Goal: Information Seeking & Learning: Learn about a topic

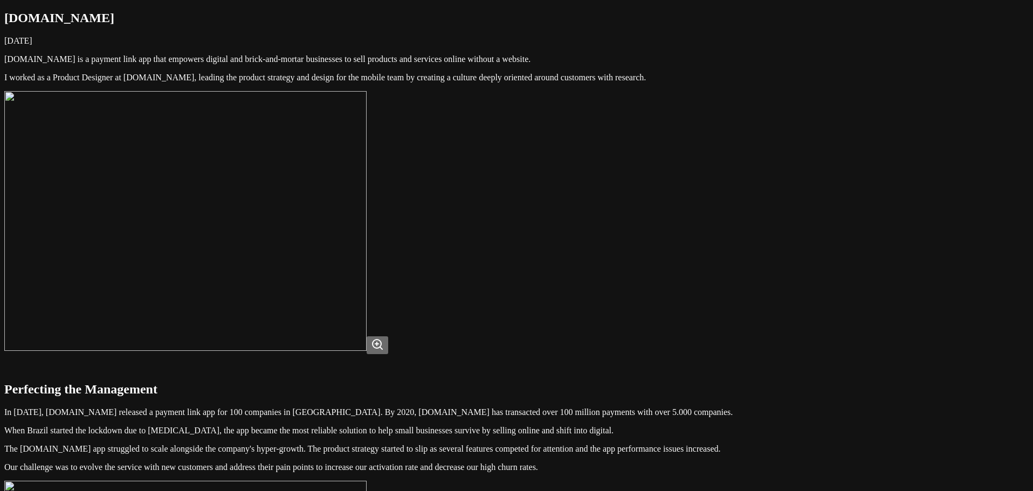
click at [366, 258] on img at bounding box center [185, 221] width 362 height 260
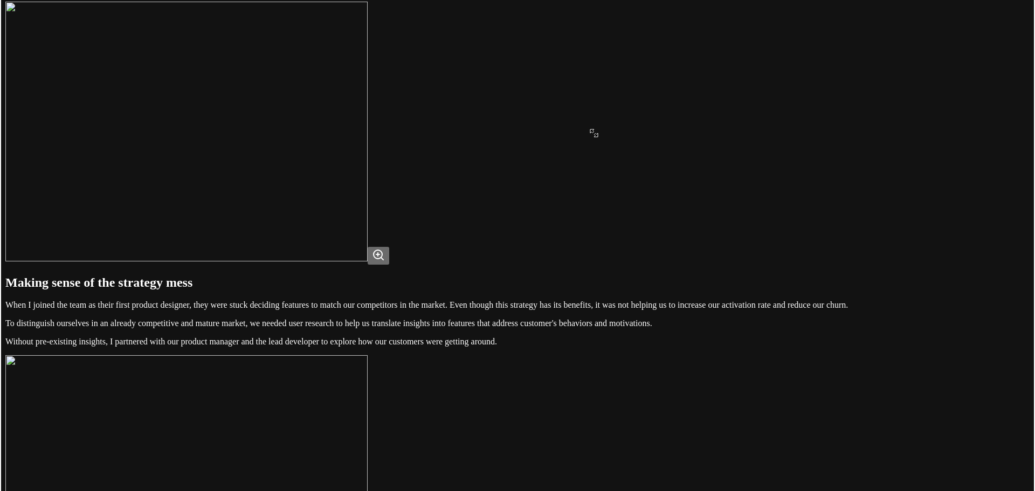
scroll to position [485, 0]
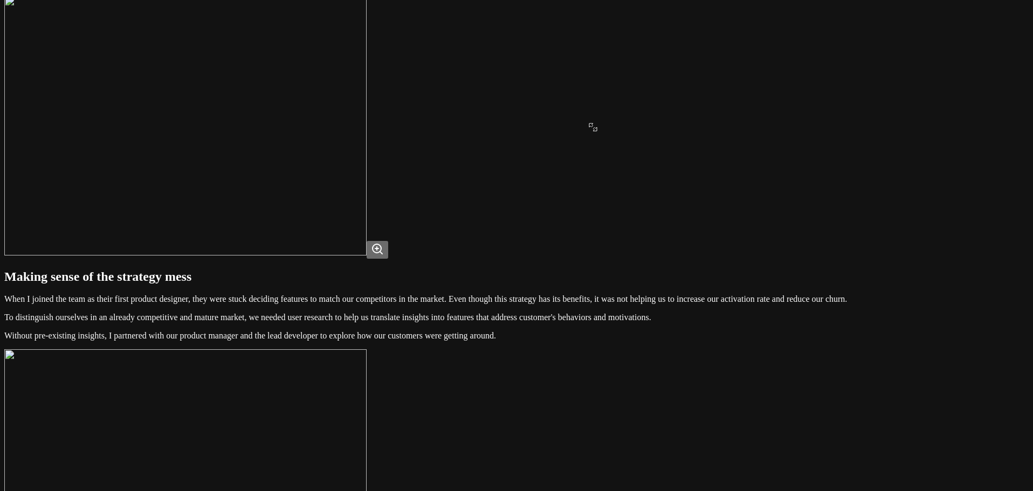
click at [366, 255] on img at bounding box center [185, 126] width 362 height 260
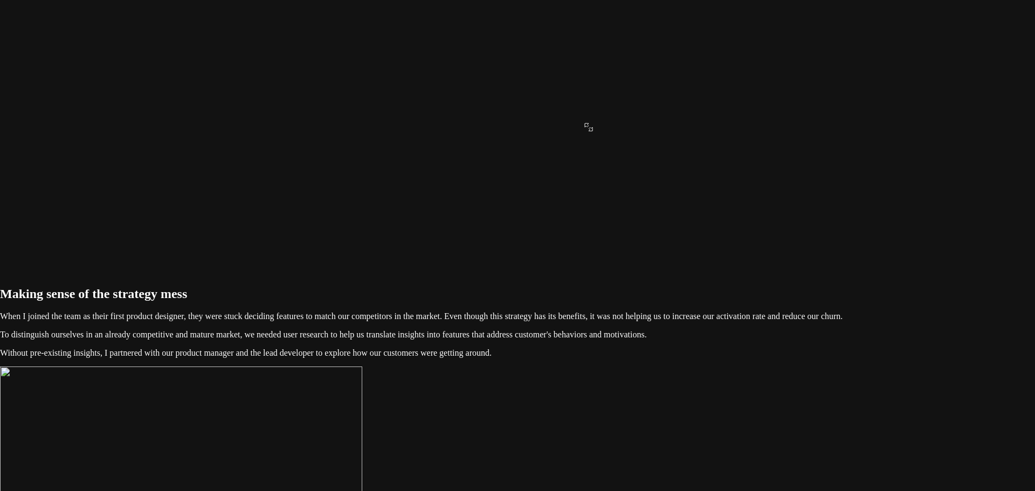
click at [366, 255] on img at bounding box center [185, 126] width 362 height 260
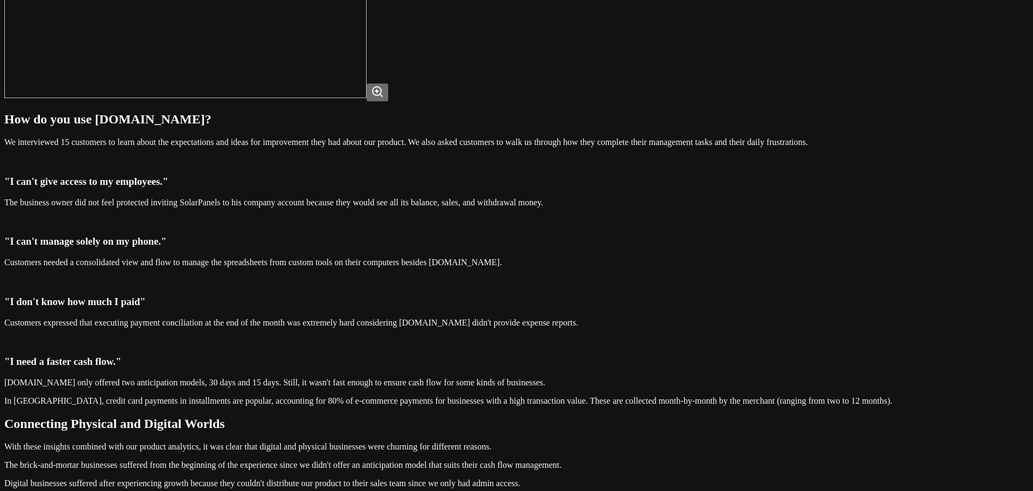
scroll to position [1078, 0]
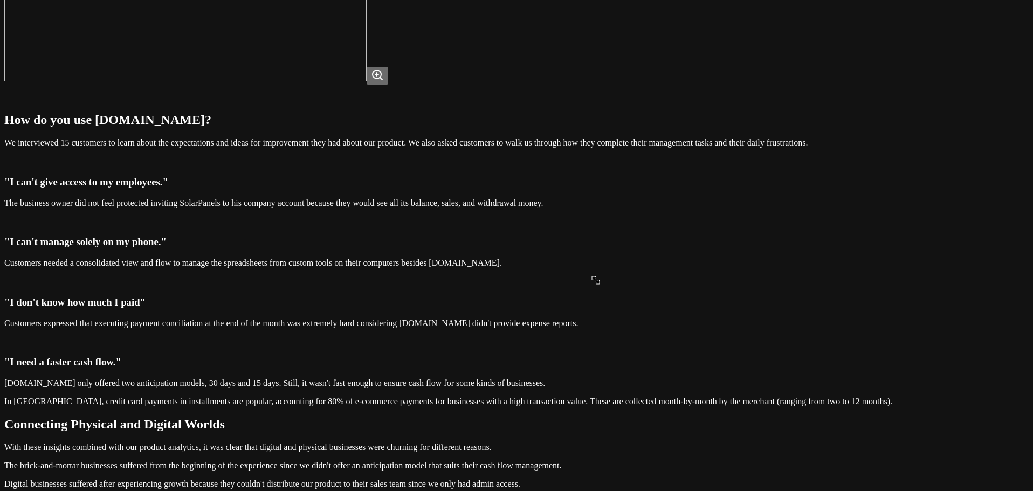
scroll to position [1024, 0]
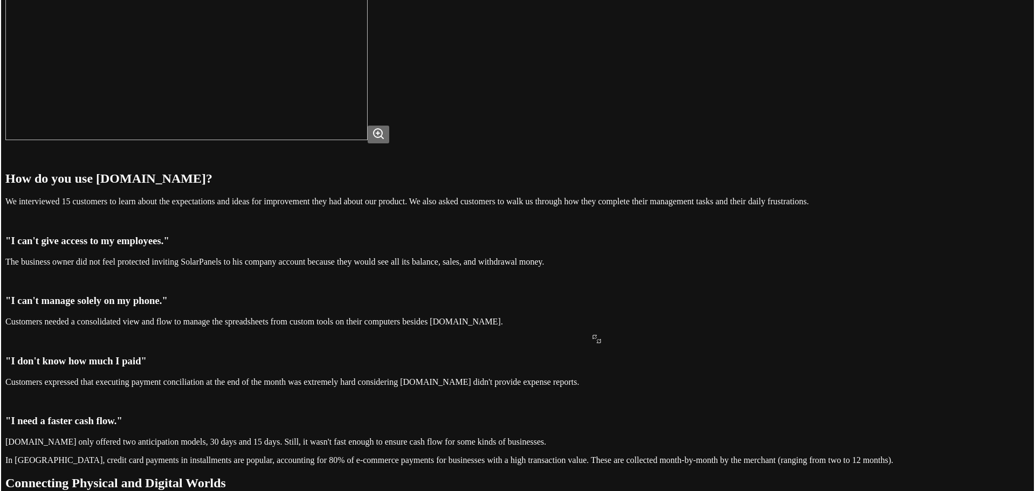
scroll to position [970, 0]
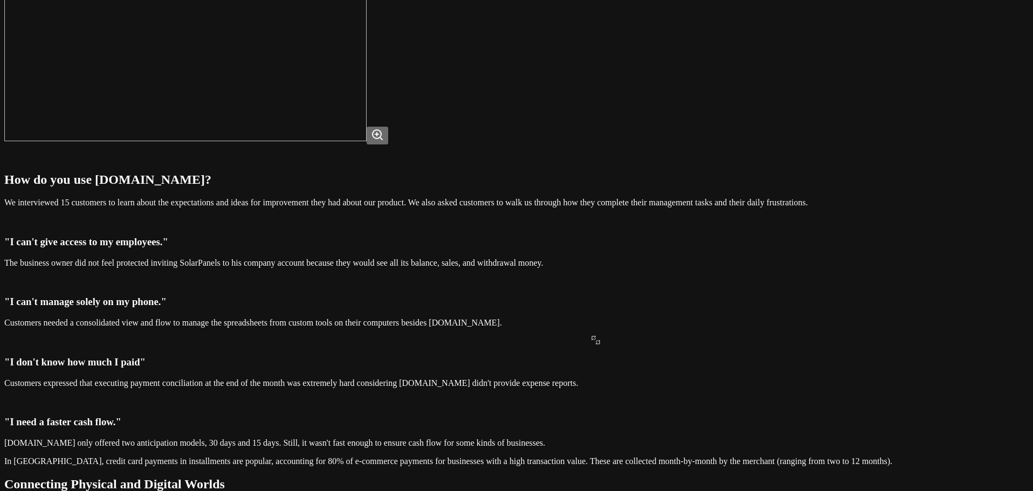
click at [366, 141] on img at bounding box center [185, 11] width 362 height 260
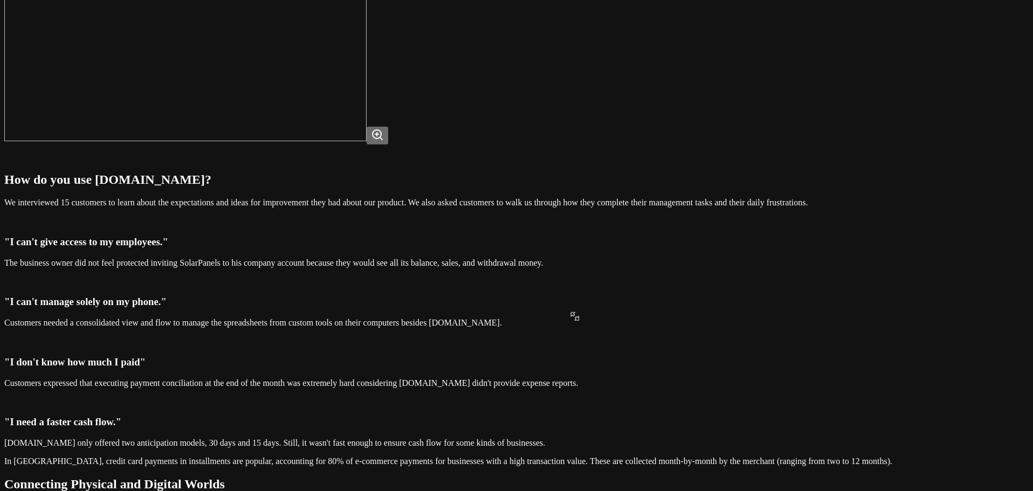
click at [366, 141] on img at bounding box center [185, 11] width 362 height 260
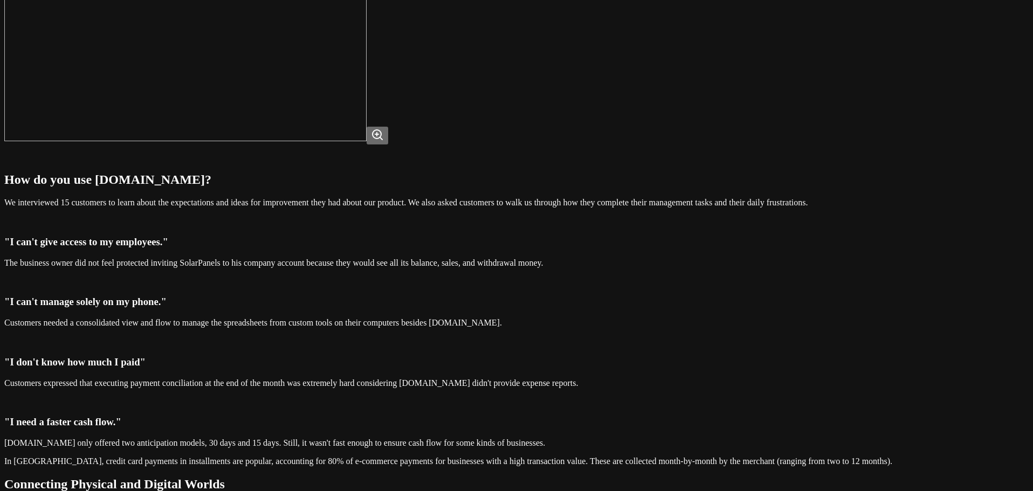
click at [366, 141] on img at bounding box center [185, 11] width 362 height 260
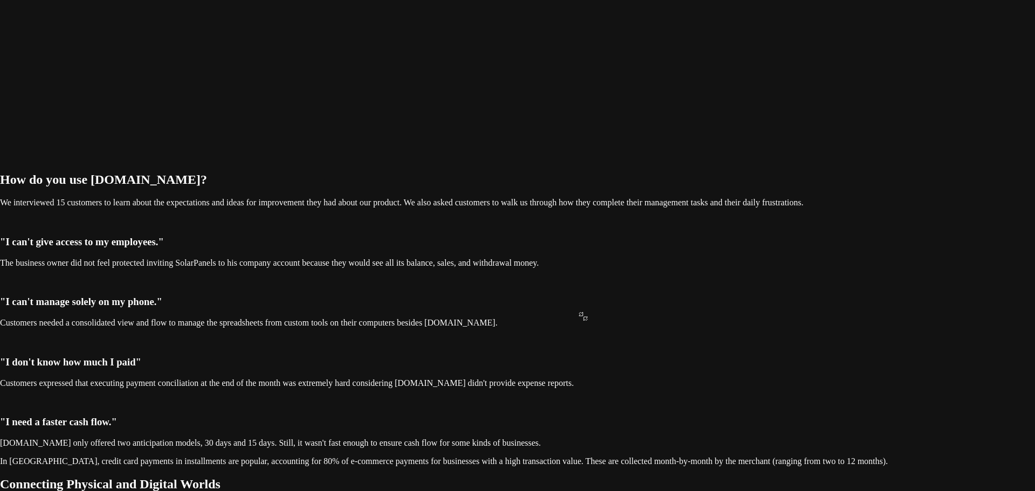
click at [366, 141] on img at bounding box center [185, 11] width 362 height 260
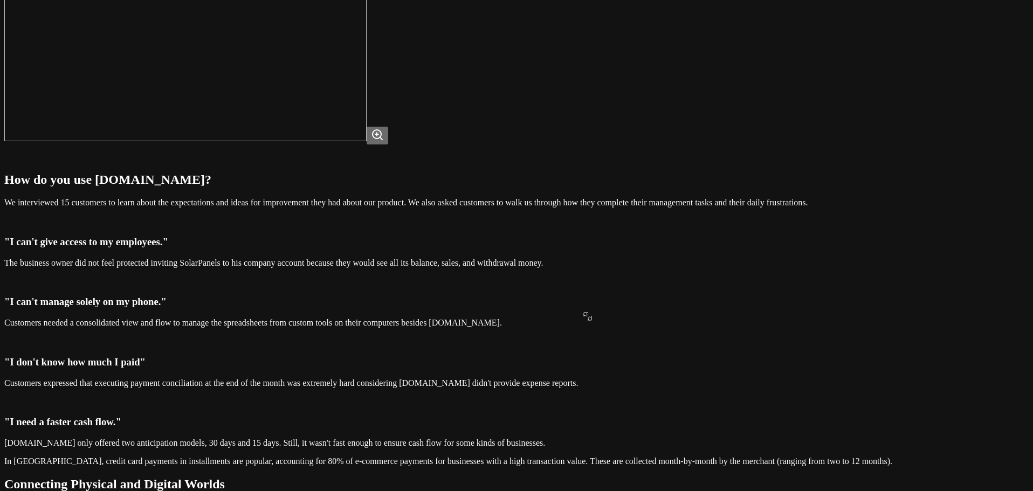
click at [366, 141] on img at bounding box center [185, 11] width 362 height 260
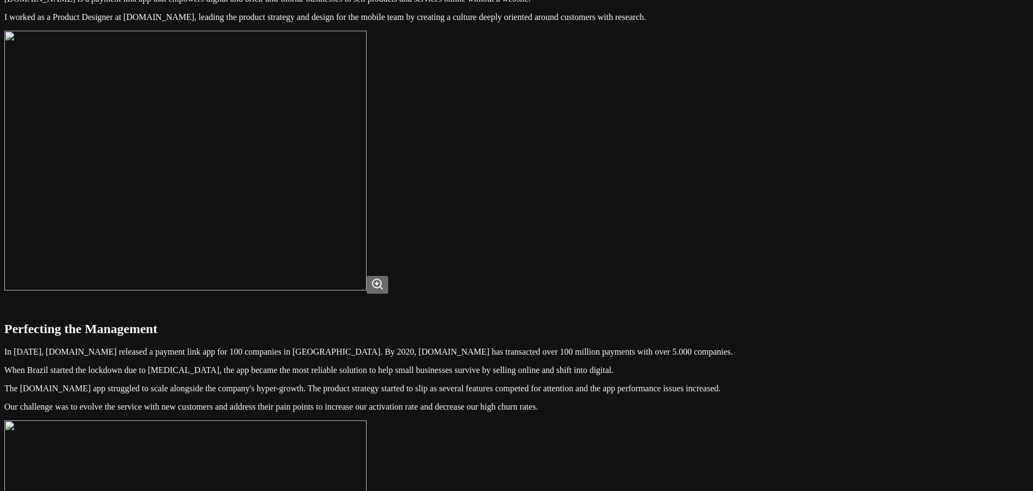
scroll to position [0, 0]
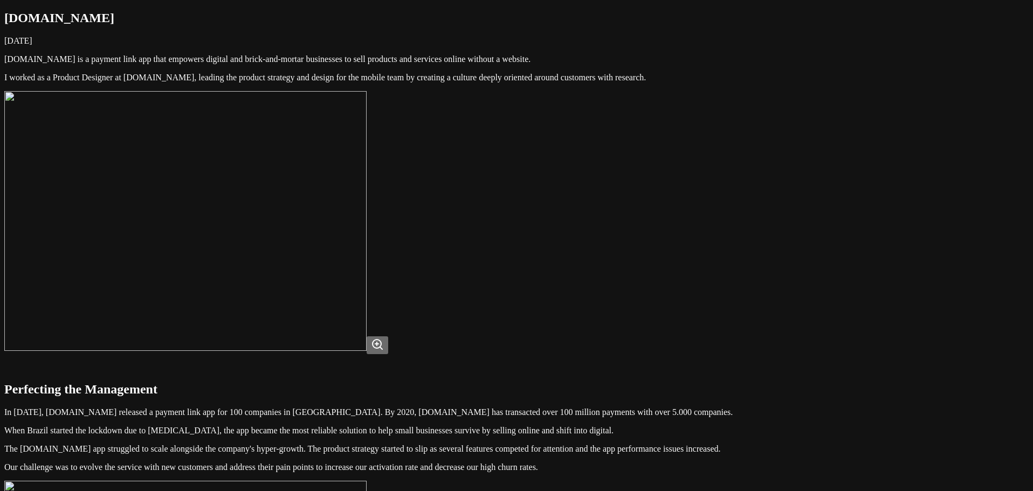
click at [366, 199] on img at bounding box center [185, 221] width 362 height 260
click at [366, 183] on img at bounding box center [185, 221] width 362 height 260
click at [366, 206] on img at bounding box center [185, 221] width 362 height 260
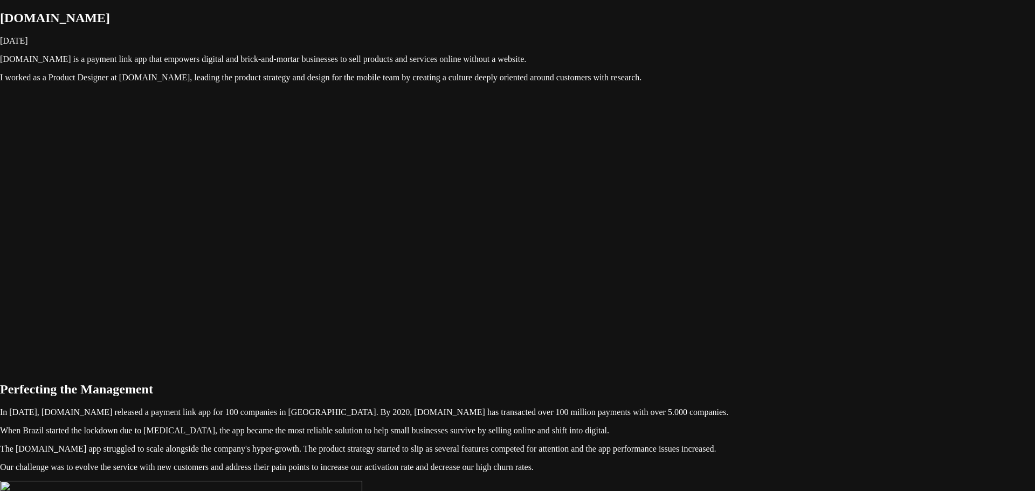
click at [366, 298] on img at bounding box center [185, 221] width 362 height 260
click at [366, 217] on img at bounding box center [185, 221] width 362 height 260
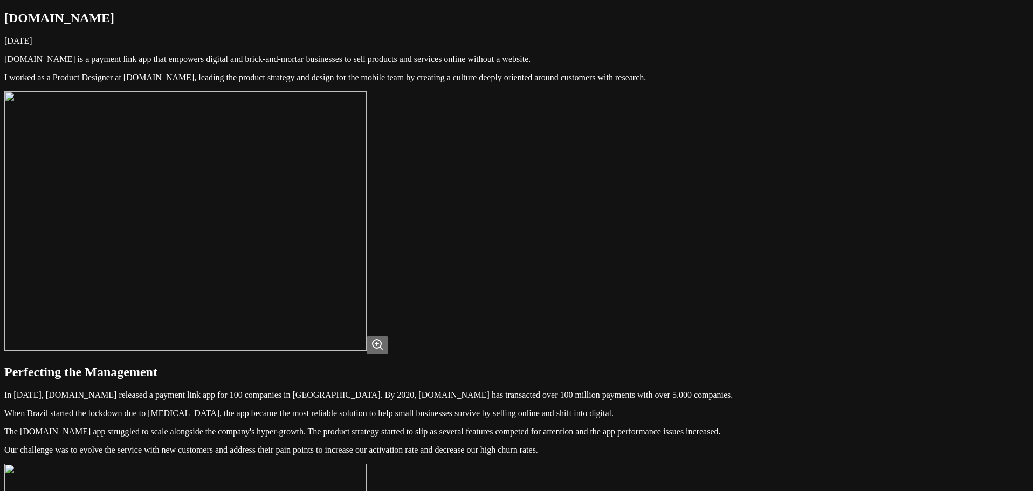
click at [675, 82] on p "I worked as a Product Designer at [DOMAIN_NAME], leading the product strategy a…" at bounding box center [516, 78] width 1024 height 10
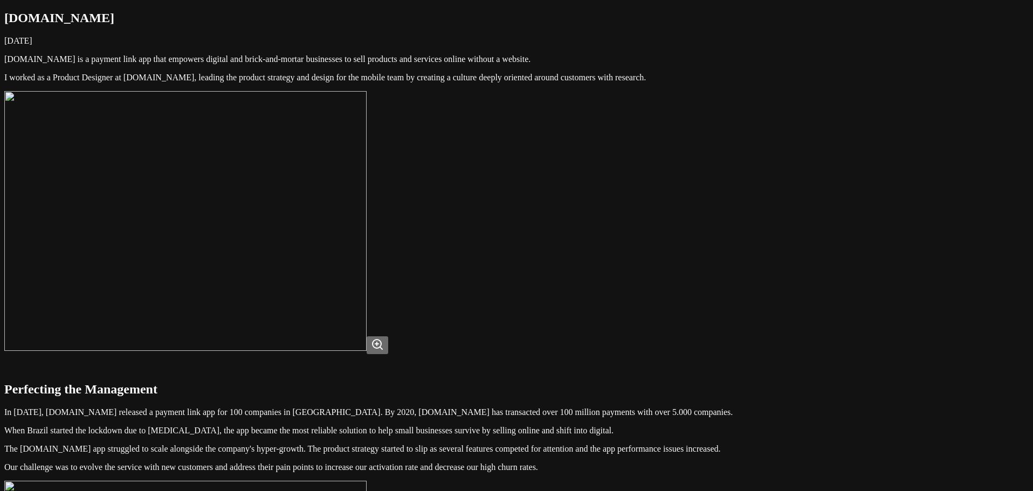
click at [366, 194] on img at bounding box center [185, 221] width 362 height 260
click at [366, 195] on img at bounding box center [185, 221] width 362 height 260
click at [366, 220] on img at bounding box center [185, 221] width 362 height 260
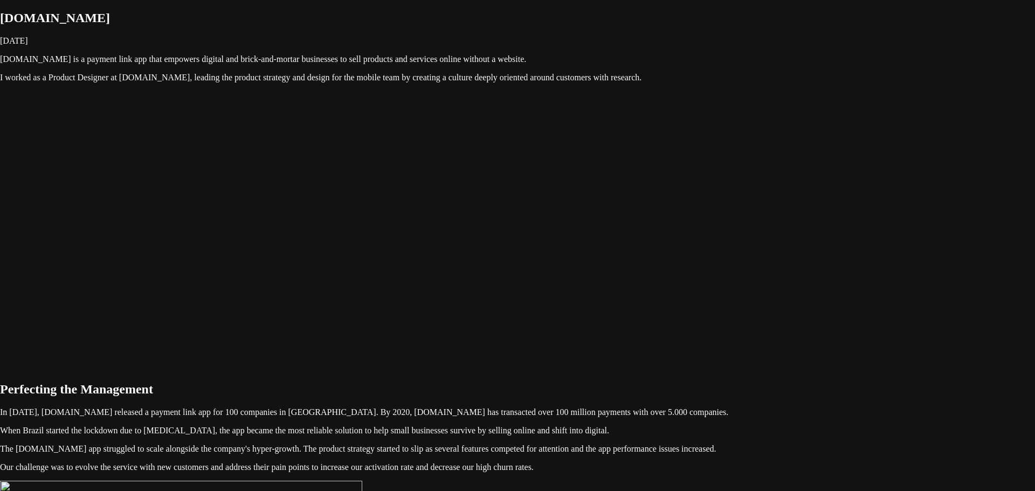
click at [366, 206] on img at bounding box center [185, 221] width 362 height 260
click at [366, 232] on img at bounding box center [185, 221] width 362 height 260
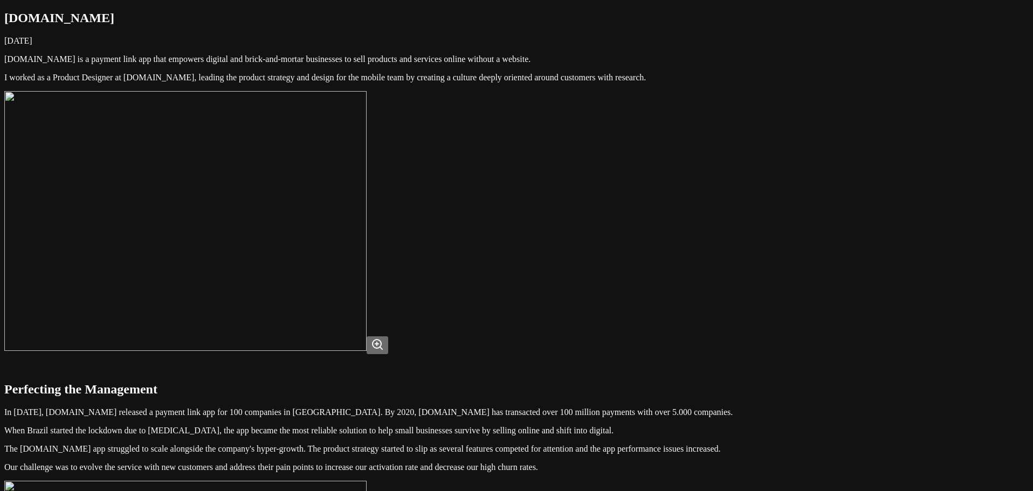
click at [366, 351] on img at bounding box center [185, 221] width 362 height 260
click at [366, 183] on img at bounding box center [185, 221] width 362 height 260
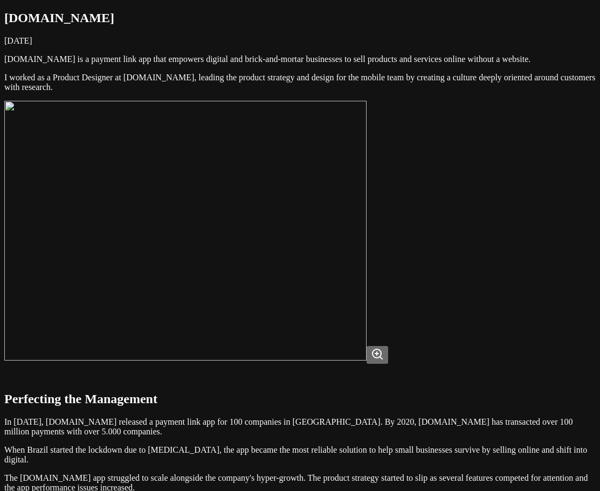
click at [366, 211] on img at bounding box center [185, 231] width 362 height 260
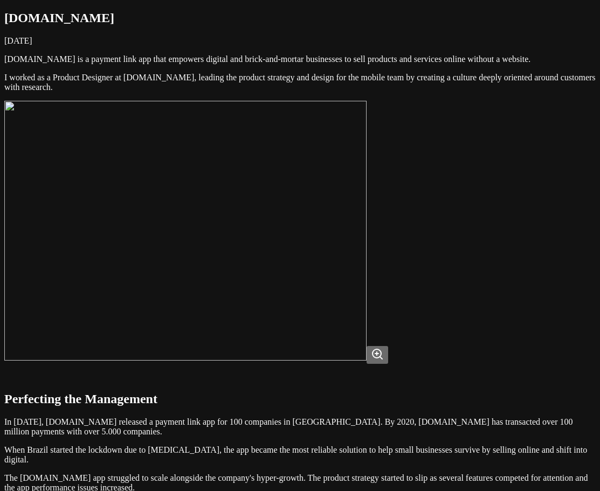
click at [366, 210] on img at bounding box center [185, 231] width 362 height 260
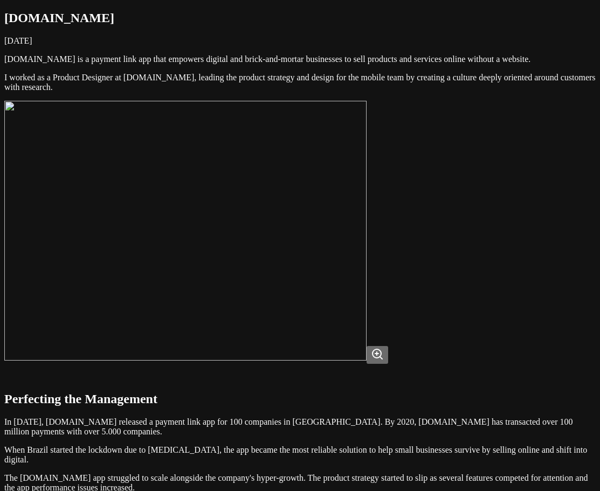
click at [366, 221] on img at bounding box center [185, 231] width 362 height 260
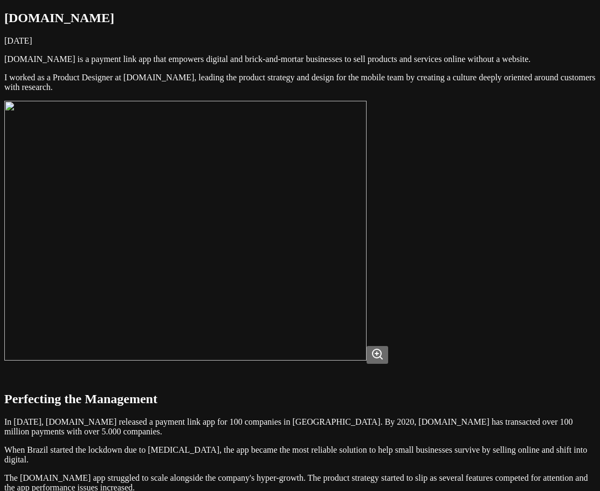
click at [366, 225] on img at bounding box center [185, 231] width 362 height 260
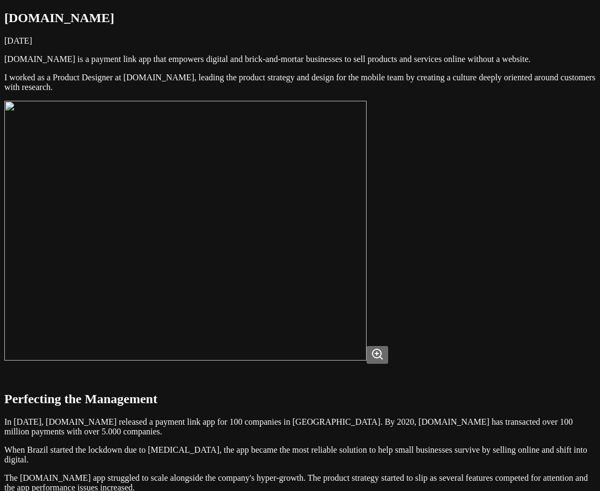
click at [366, 215] on img at bounding box center [185, 231] width 362 height 260
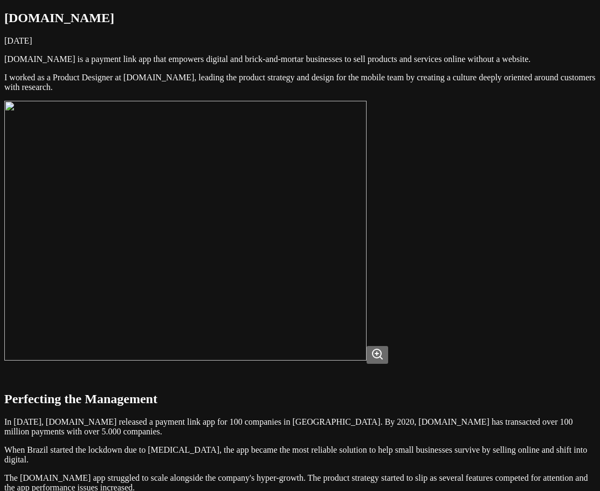
click at [366, 234] on img at bounding box center [185, 231] width 362 height 260
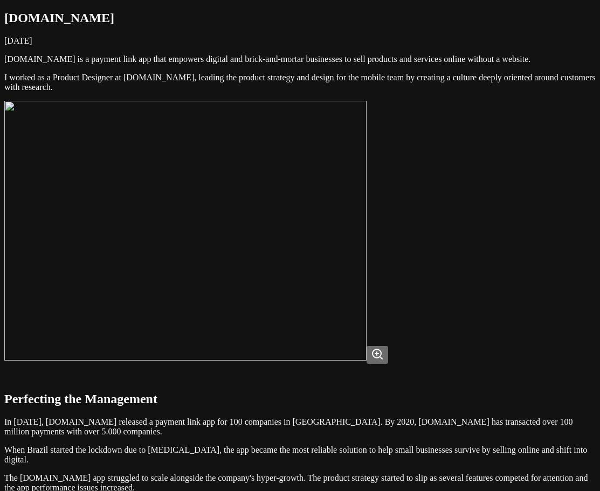
click at [366, 303] on img at bounding box center [185, 231] width 362 height 260
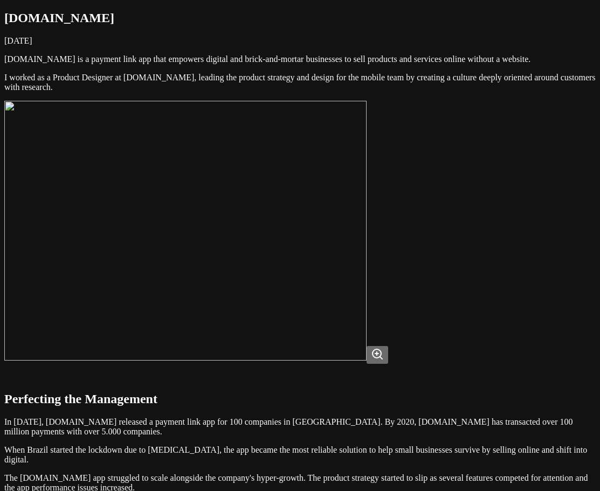
click at [366, 326] on img at bounding box center [185, 231] width 362 height 260
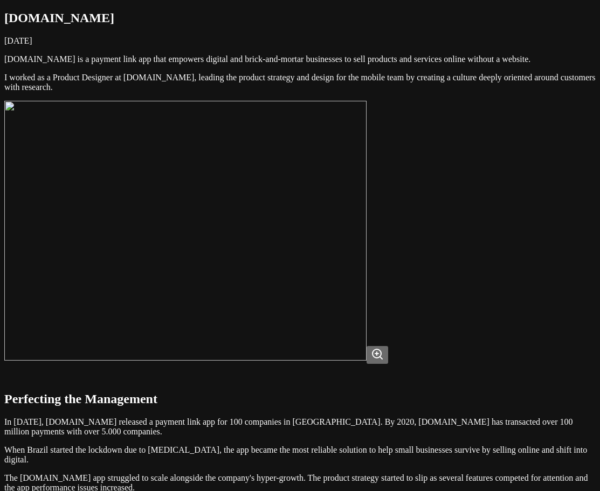
click at [366, 311] on img at bounding box center [185, 231] width 362 height 260
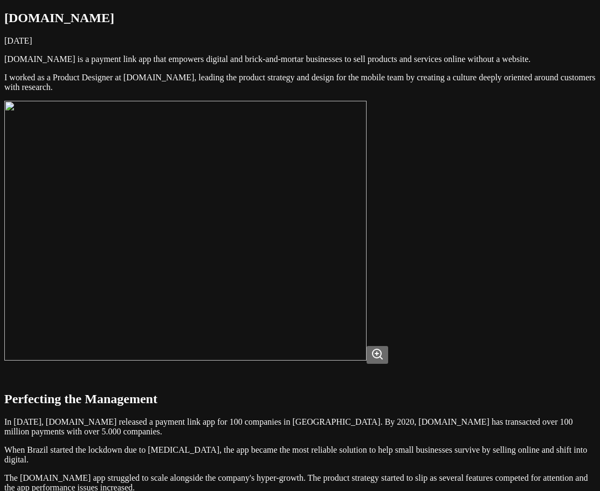
click at [366, 261] on img at bounding box center [185, 231] width 362 height 260
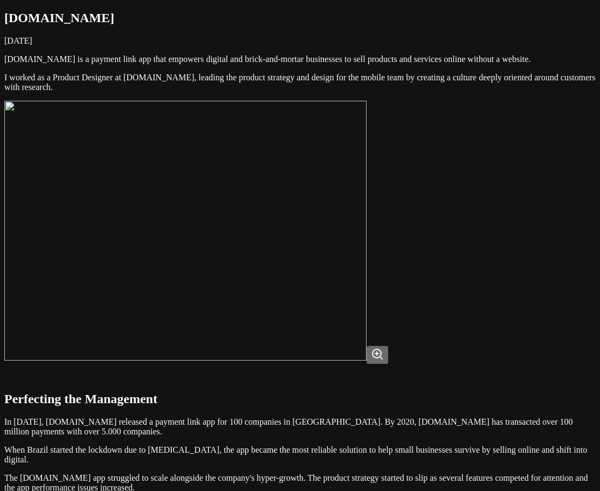
click at [366, 307] on img at bounding box center [185, 231] width 362 height 260
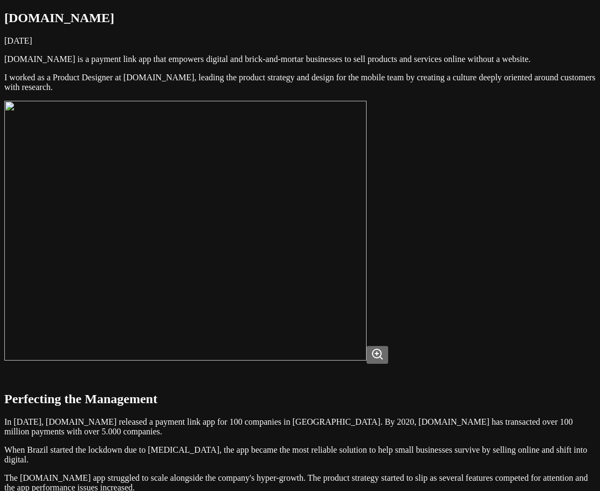
click at [366, 309] on img at bounding box center [185, 231] width 362 height 260
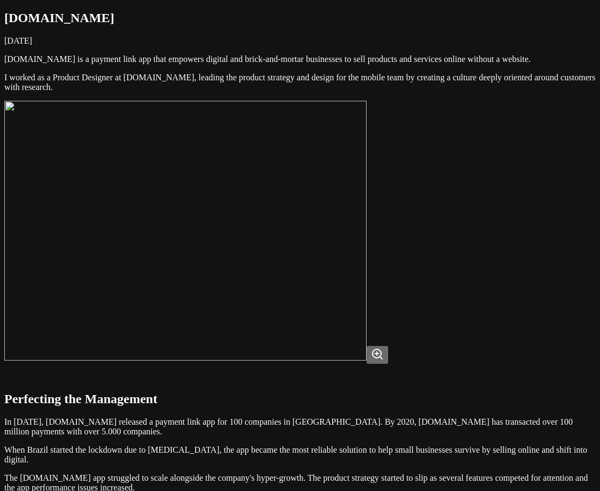
click at [366, 299] on img at bounding box center [185, 231] width 362 height 260
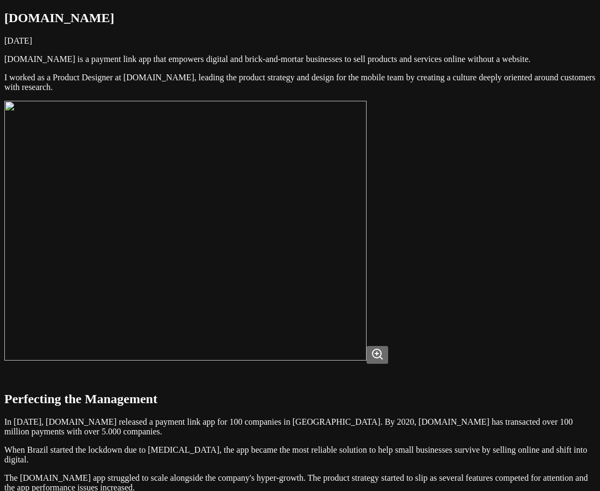
click at [366, 299] on img at bounding box center [185, 231] width 362 height 260
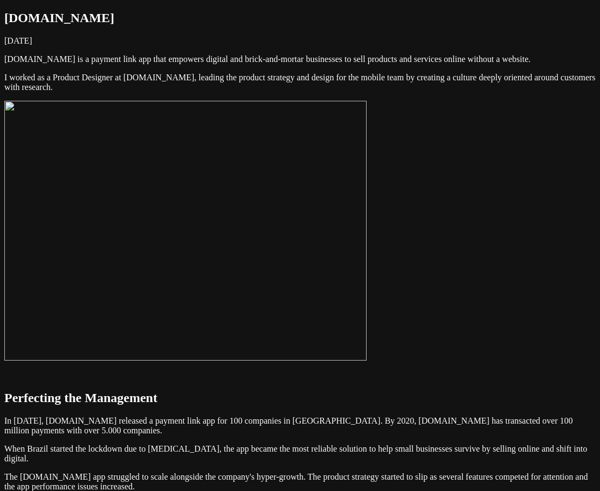
click at [336, 272] on img at bounding box center [185, 231] width 362 height 260
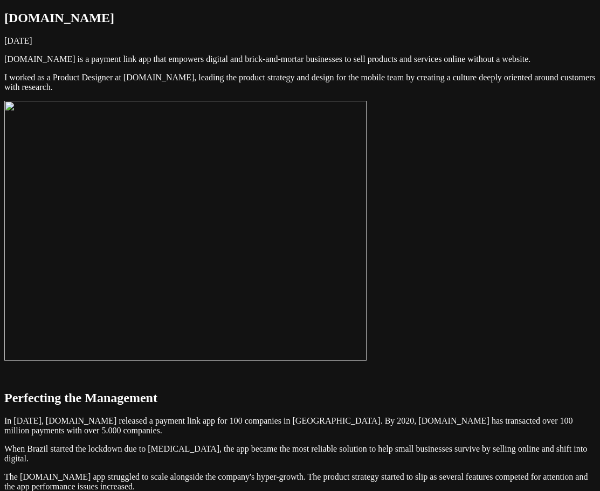
click at [366, 342] on img at bounding box center [185, 231] width 362 height 260
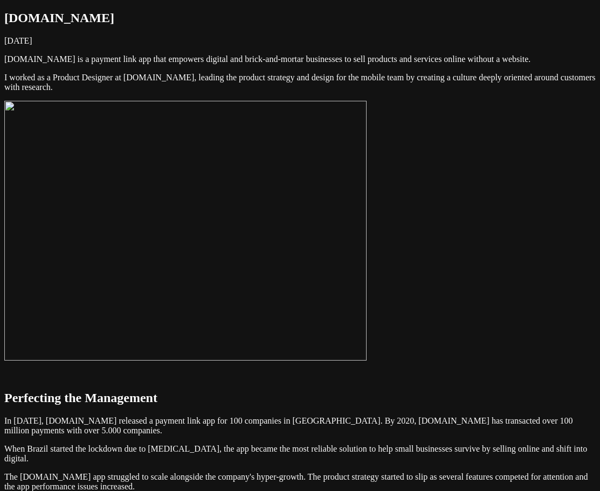
click at [329, 290] on img at bounding box center [185, 231] width 362 height 260
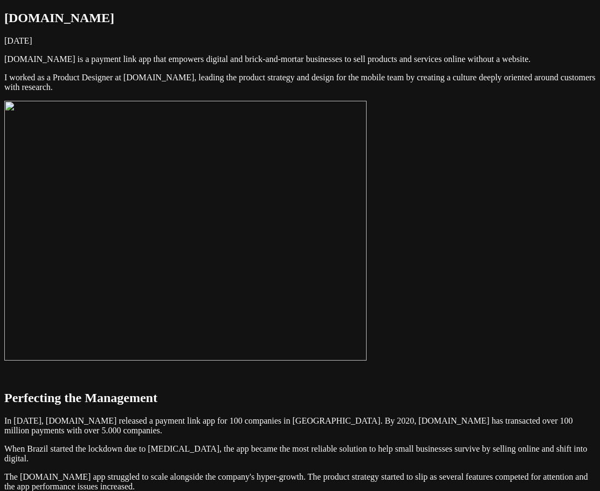
click at [366, 261] on img at bounding box center [185, 231] width 362 height 260
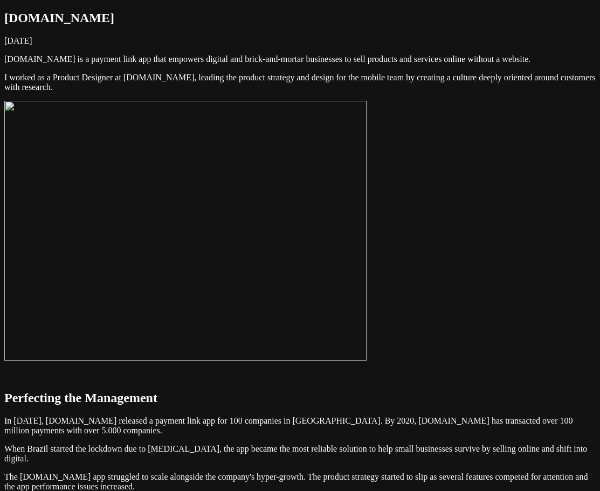
click at [366, 287] on img at bounding box center [185, 231] width 362 height 260
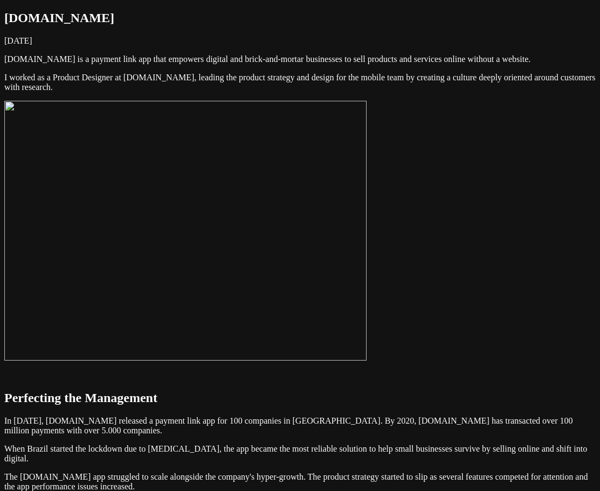
click at [366, 236] on img at bounding box center [185, 231] width 362 height 260
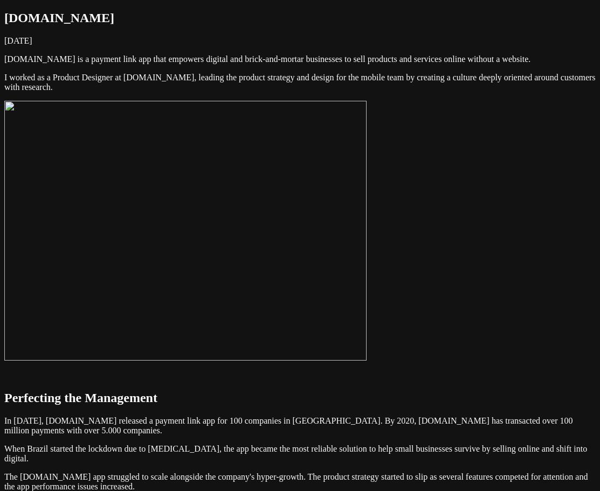
click at [366, 236] on img at bounding box center [185, 231] width 362 height 260
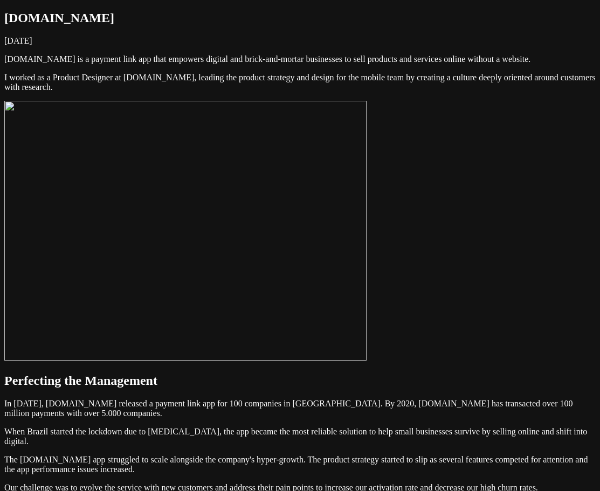
click at [366, 247] on img at bounding box center [185, 231] width 362 height 260
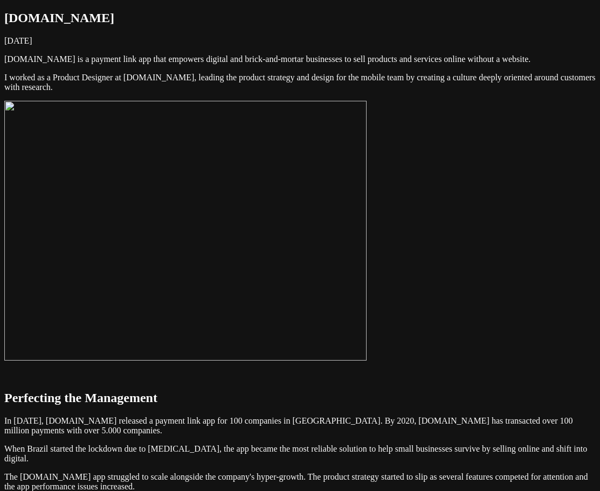
click at [475, 92] on p "I worked as a Product Designer at [DOMAIN_NAME], leading the product strategy a…" at bounding box center [299, 82] width 591 height 19
click at [366, 193] on img at bounding box center [185, 231] width 362 height 260
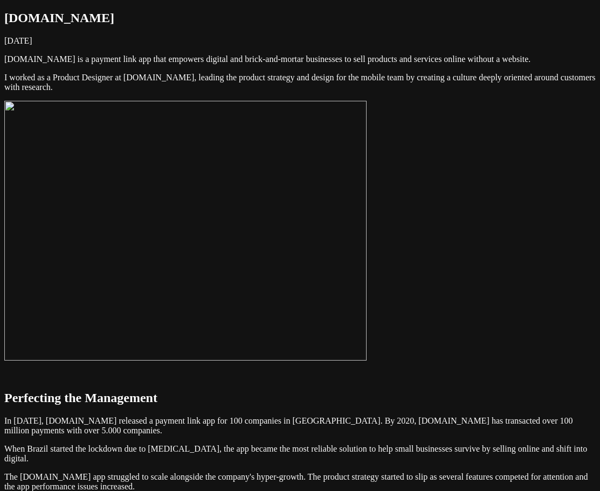
click at [366, 216] on img at bounding box center [185, 231] width 362 height 260
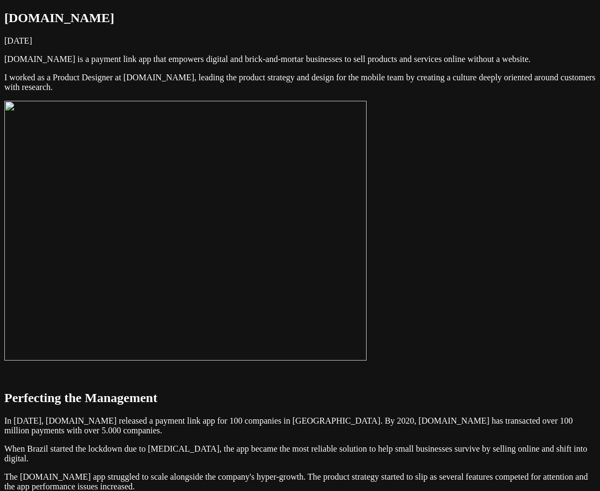
click at [366, 207] on img at bounding box center [185, 231] width 362 height 260
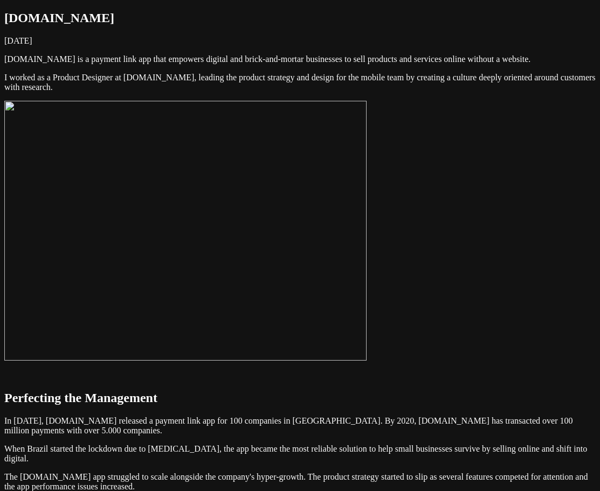
click at [366, 206] on img at bounding box center [185, 231] width 362 height 260
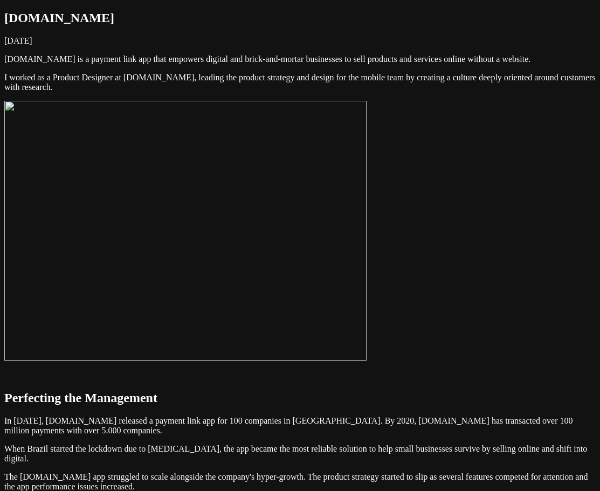
click at [366, 196] on img at bounding box center [185, 231] width 362 height 260
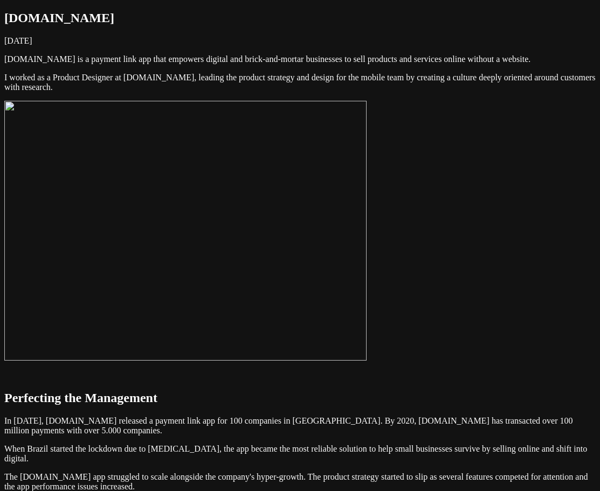
click at [366, 208] on img at bounding box center [185, 231] width 362 height 260
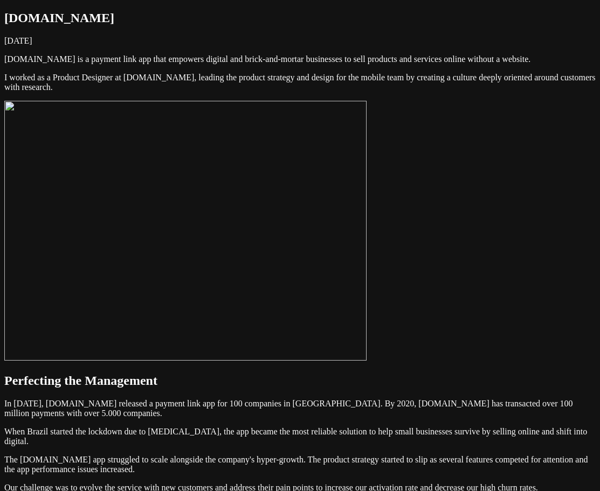
click at [366, 204] on img at bounding box center [185, 231] width 362 height 260
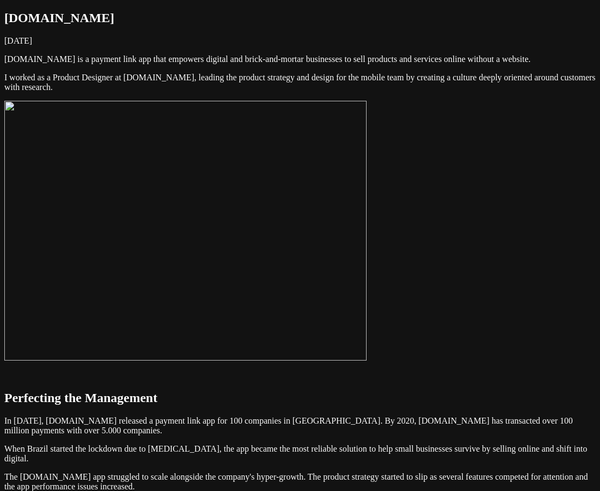
click at [366, 207] on img at bounding box center [185, 231] width 362 height 260
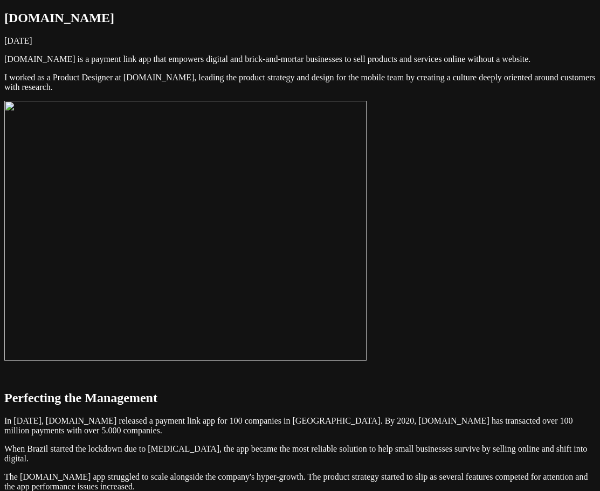
click at [366, 217] on img at bounding box center [185, 231] width 362 height 260
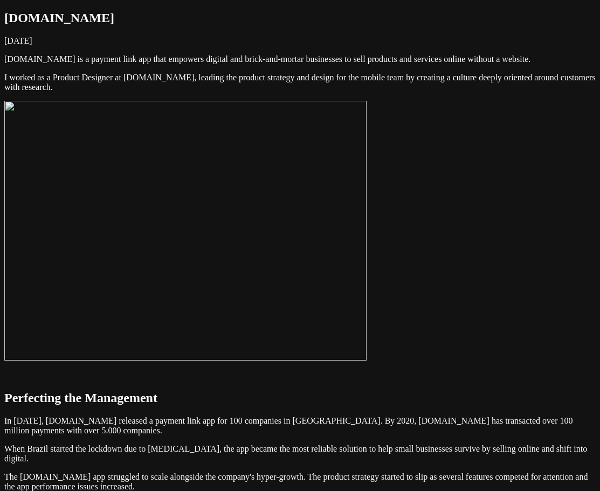
click at [366, 217] on img at bounding box center [185, 231] width 362 height 260
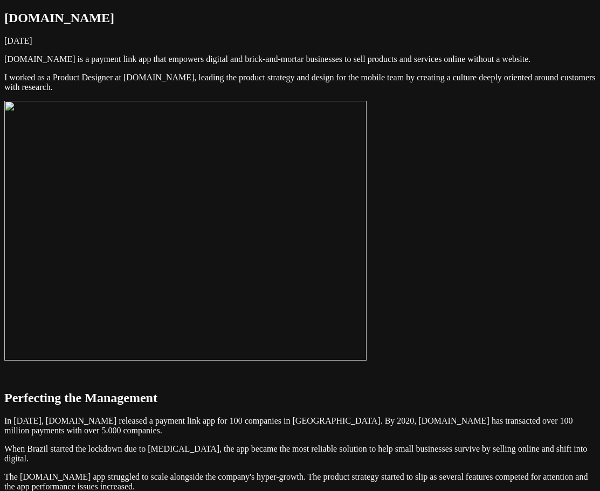
click at [366, 350] on img at bounding box center [185, 231] width 362 height 260
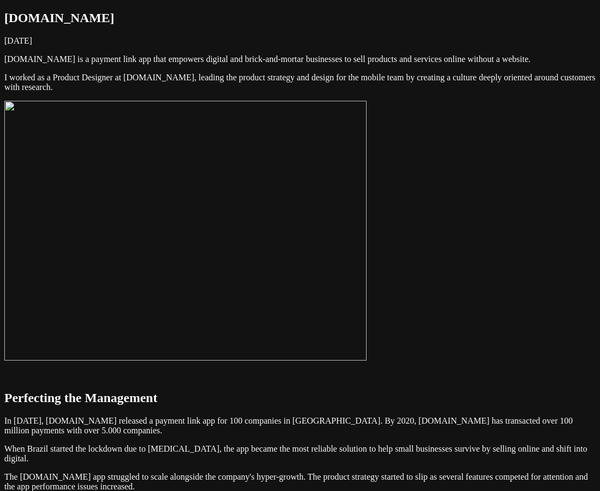
click at [366, 343] on img at bounding box center [185, 231] width 362 height 260
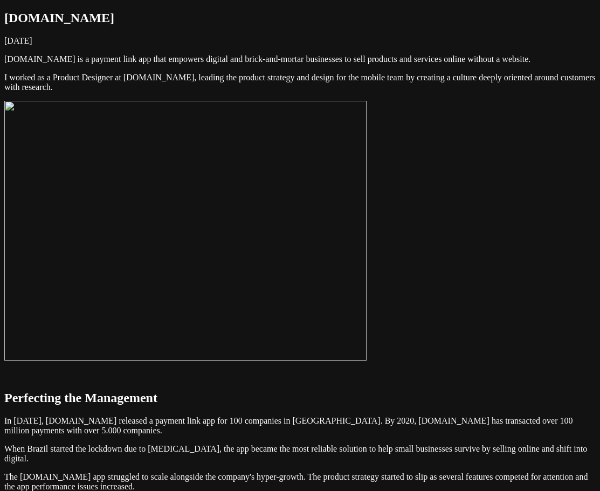
click at [366, 351] on img at bounding box center [185, 231] width 362 height 260
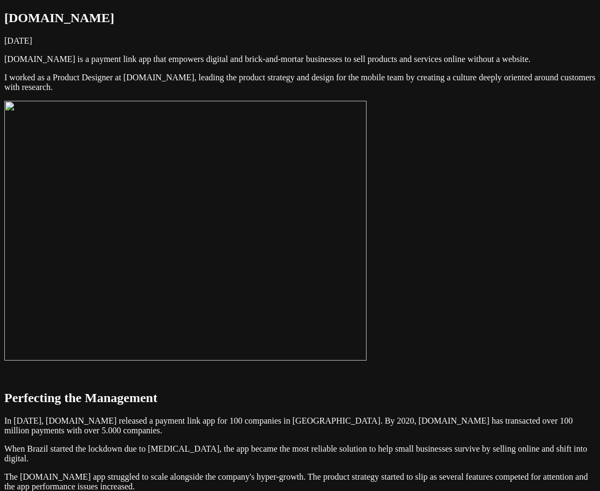
click at [366, 337] on img at bounding box center [185, 231] width 362 height 260
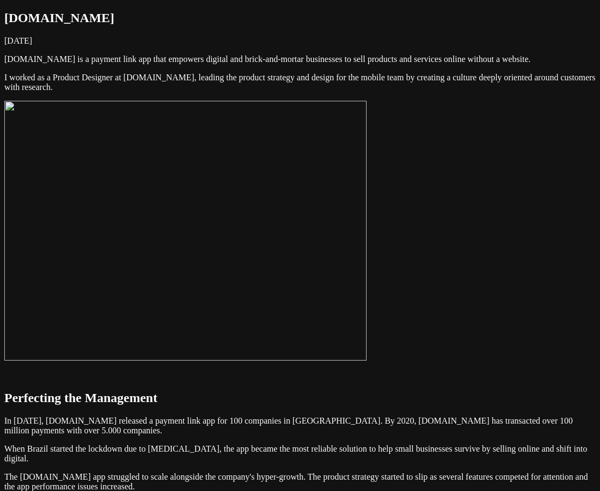
click at [366, 319] on img at bounding box center [185, 231] width 362 height 260
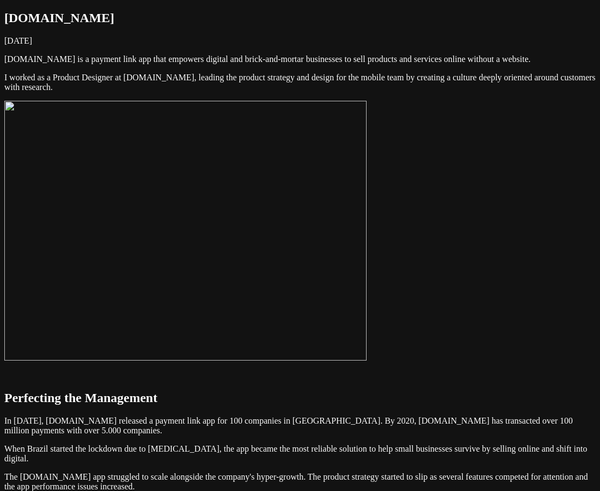
click at [366, 309] on img at bounding box center [185, 231] width 362 height 260
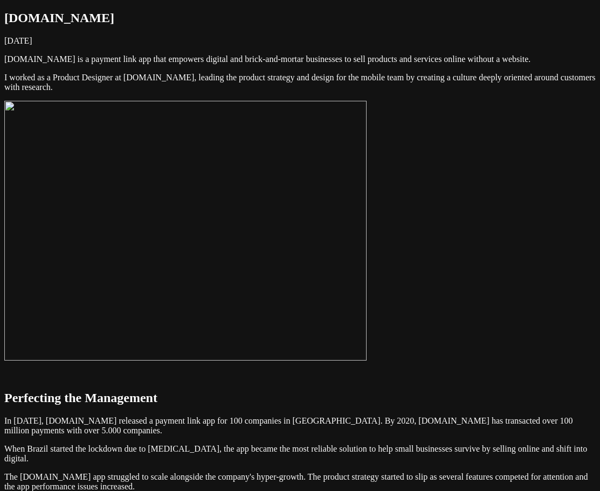
click at [366, 231] on img at bounding box center [185, 231] width 362 height 260
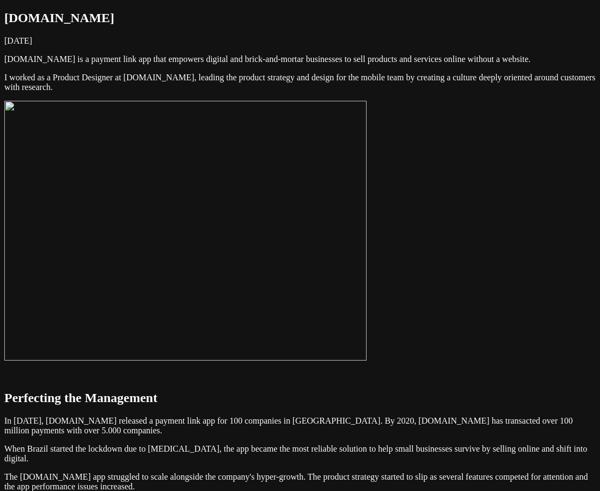
click at [366, 260] on img at bounding box center [185, 231] width 362 height 260
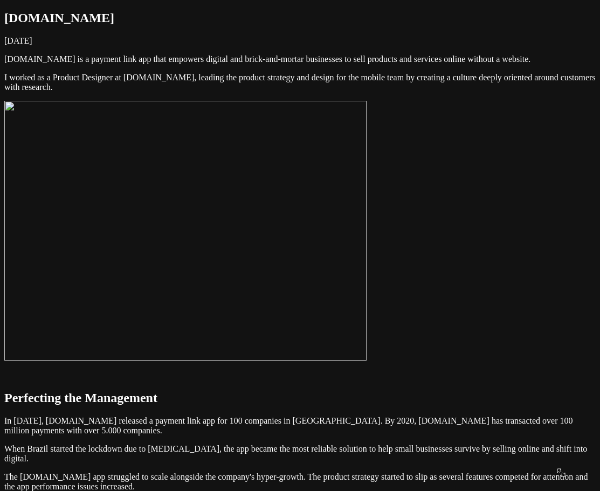
click at [366, 253] on img at bounding box center [185, 231] width 362 height 260
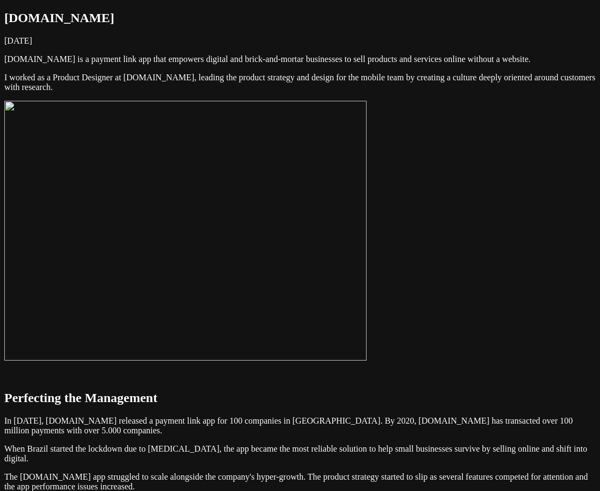
click at [366, 240] on img at bounding box center [185, 231] width 362 height 260
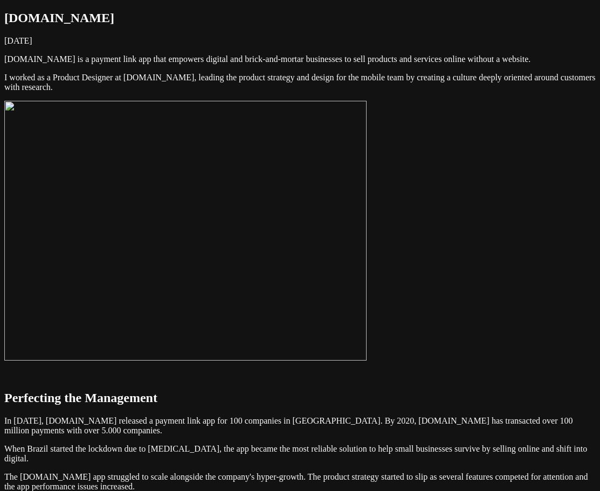
drag, startPoint x: 422, startPoint y: 190, endPoint x: 414, endPoint y: 198, distance: 11.8
drag, startPoint x: 414, startPoint y: 198, endPoint x: 407, endPoint y: 207, distance: 11.1
click at [366, 207] on img at bounding box center [185, 231] width 362 height 260
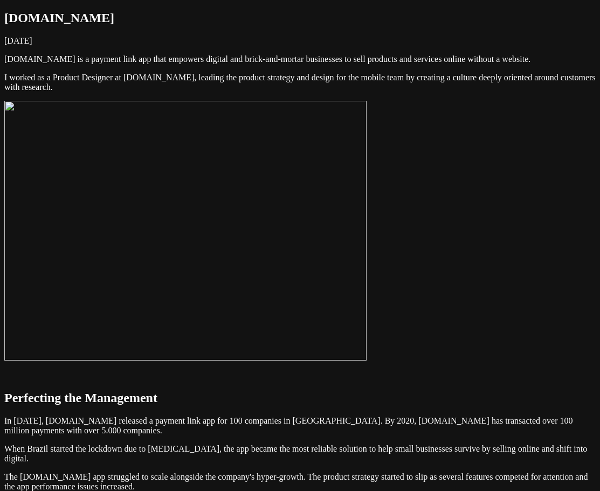
click at [366, 207] on img at bounding box center [185, 231] width 362 height 260
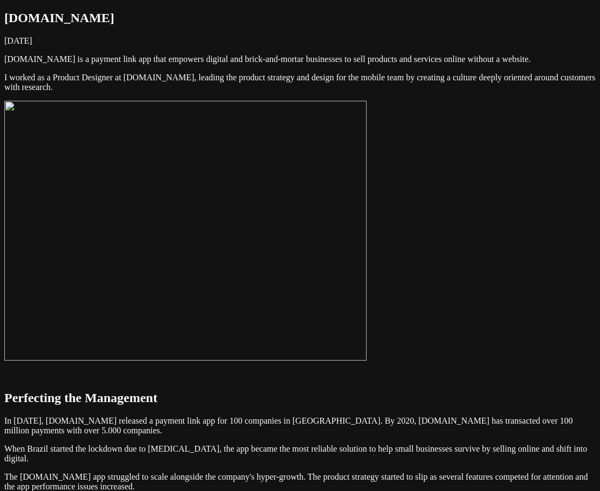
click at [366, 216] on img at bounding box center [185, 231] width 362 height 260
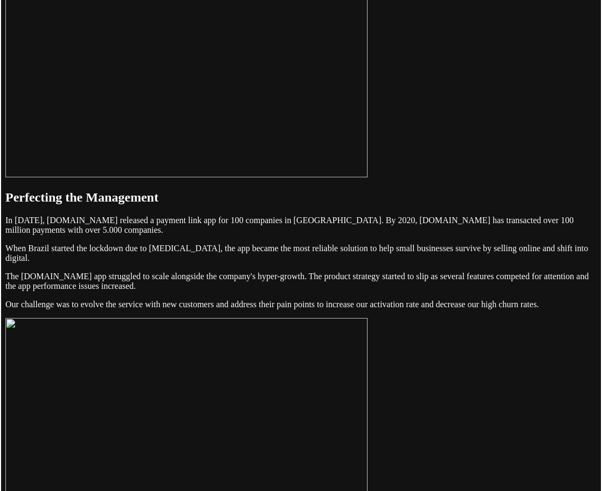
scroll to position [216, 0]
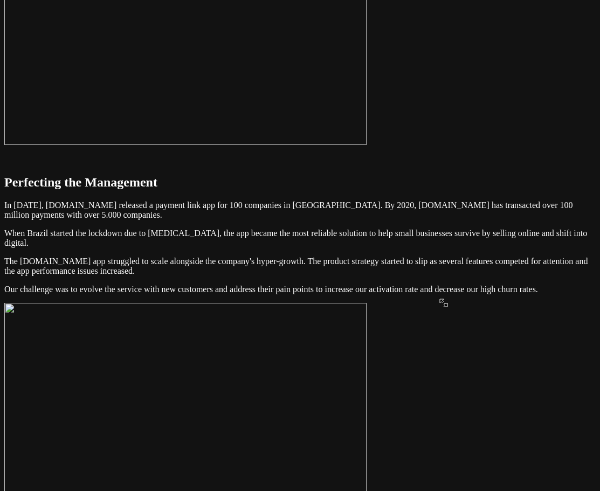
click at [366, 145] on img at bounding box center [185, 15] width 362 height 260
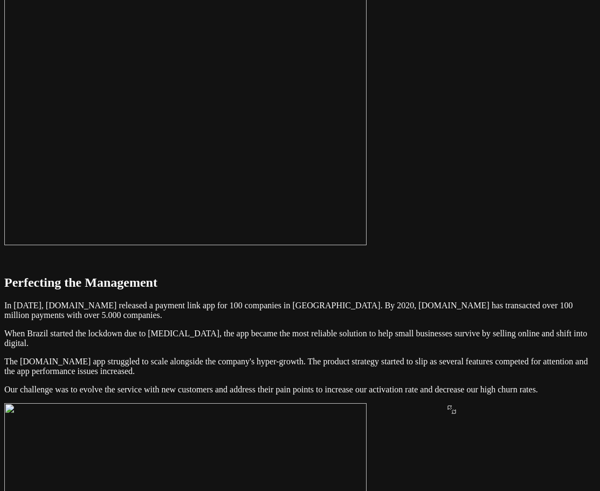
scroll to position [108, 0]
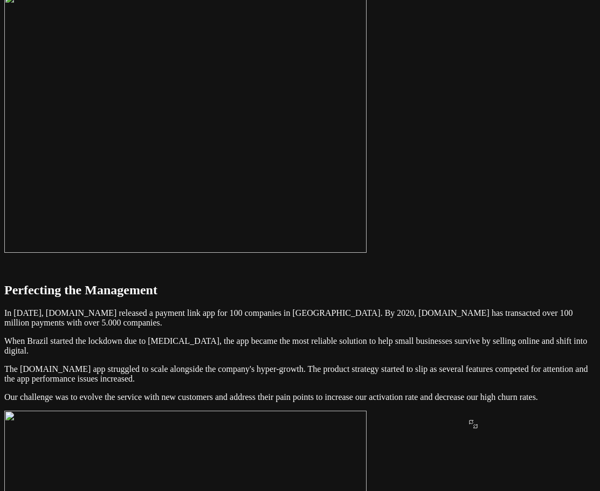
click at [366, 169] on img at bounding box center [185, 123] width 362 height 260
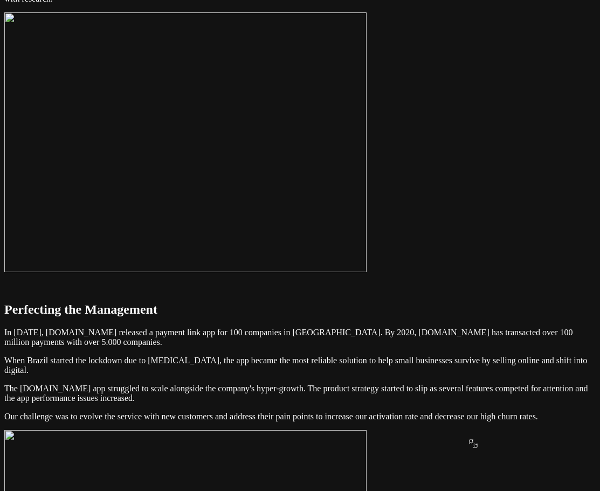
scroll to position [54, 0]
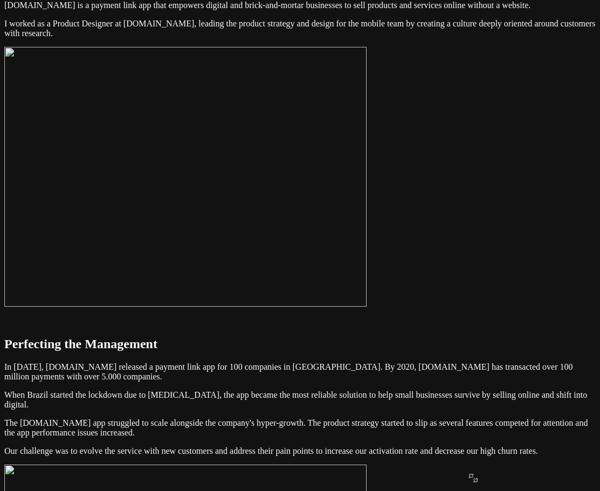
click at [366, 169] on img at bounding box center [185, 177] width 362 height 260
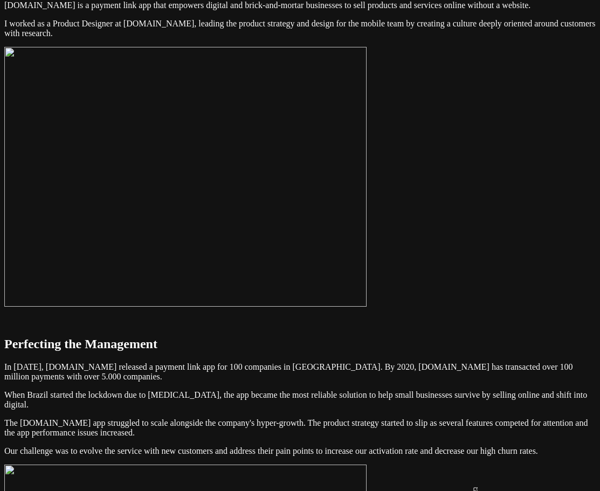
click at [366, 183] on img at bounding box center [185, 177] width 362 height 260
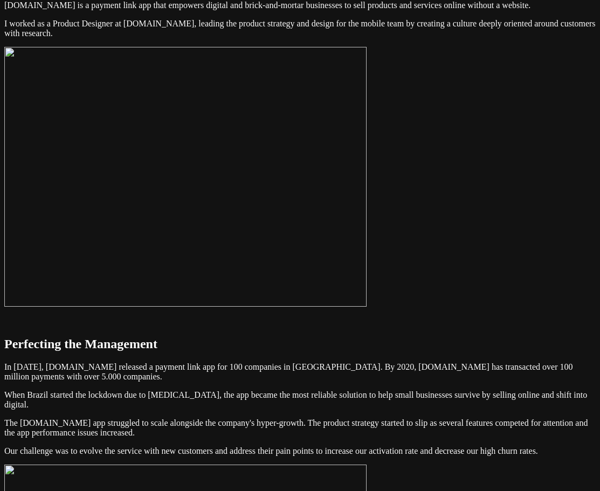
click at [366, 192] on img at bounding box center [185, 177] width 362 height 260
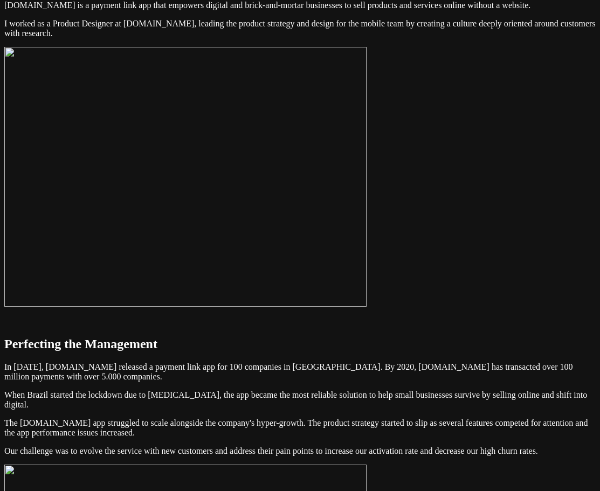
click at [366, 232] on img at bounding box center [185, 177] width 362 height 260
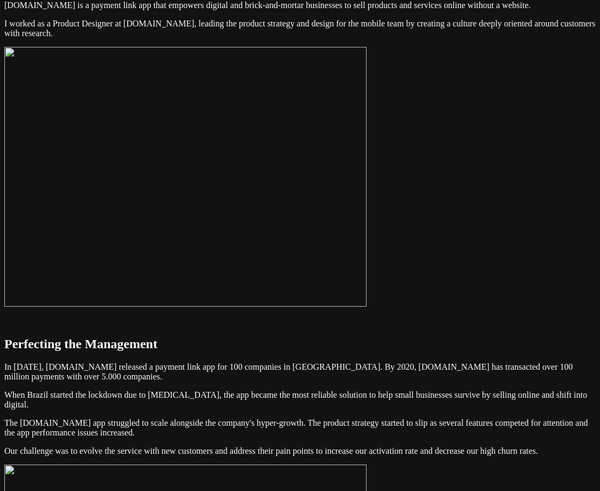
click at [366, 234] on img at bounding box center [185, 177] width 362 height 260
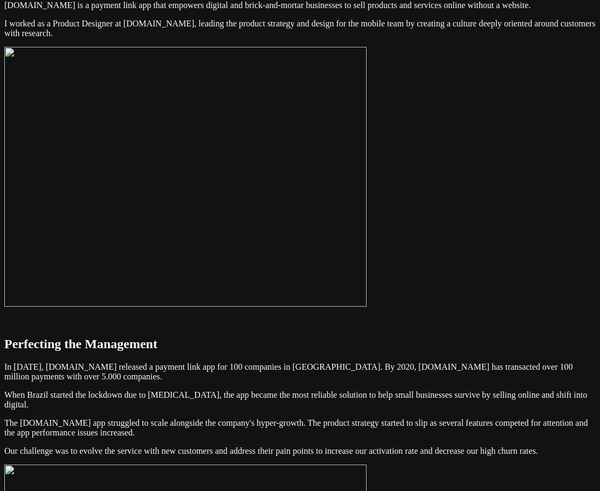
click at [366, 245] on img at bounding box center [185, 177] width 362 height 260
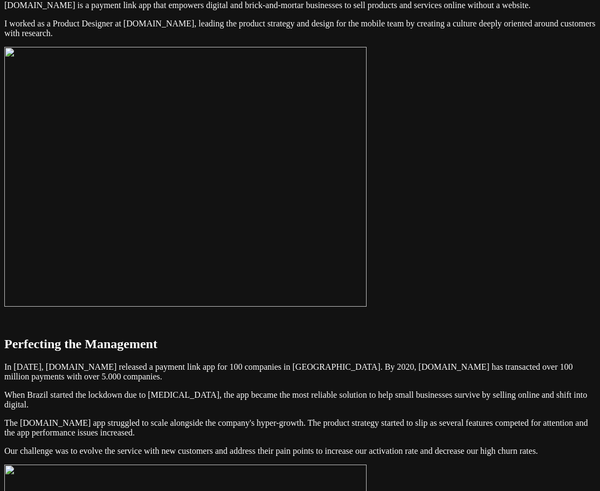
click at [366, 248] on img at bounding box center [185, 177] width 362 height 260
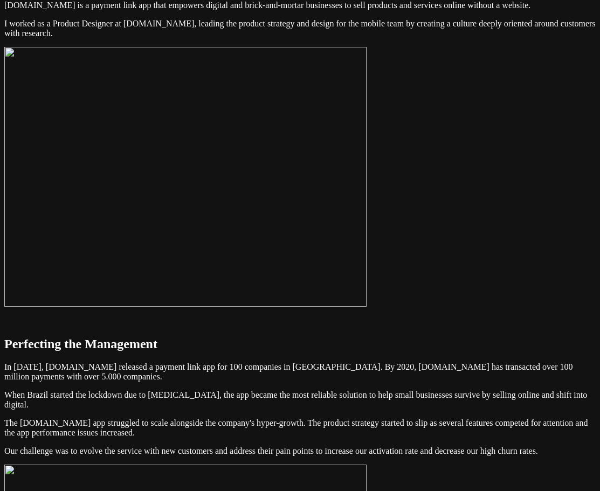
click at [366, 307] on img at bounding box center [185, 177] width 362 height 260
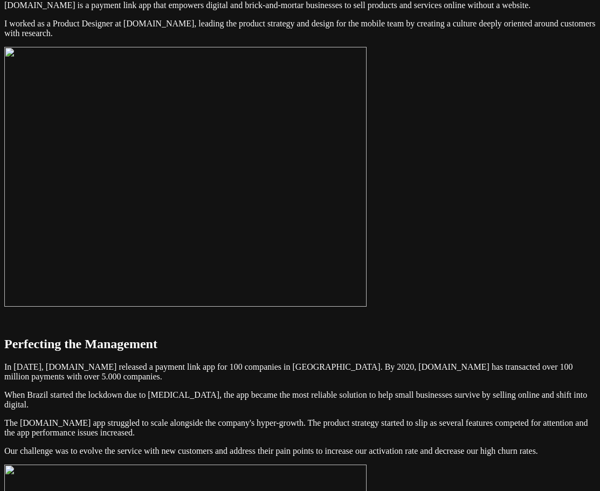
click at [313, 216] on img at bounding box center [185, 177] width 362 height 260
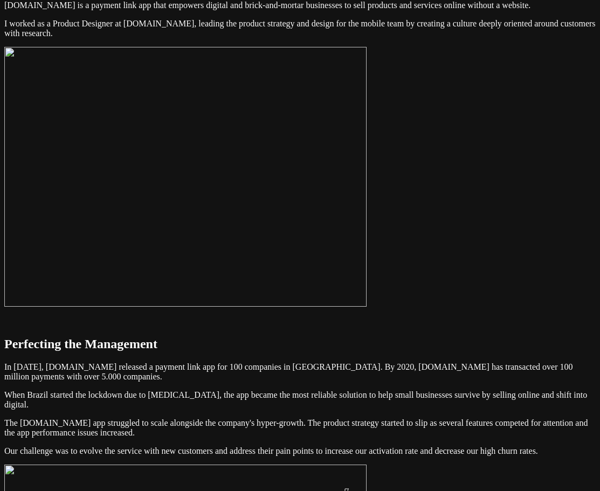
click at [344, 184] on img at bounding box center [185, 177] width 362 height 260
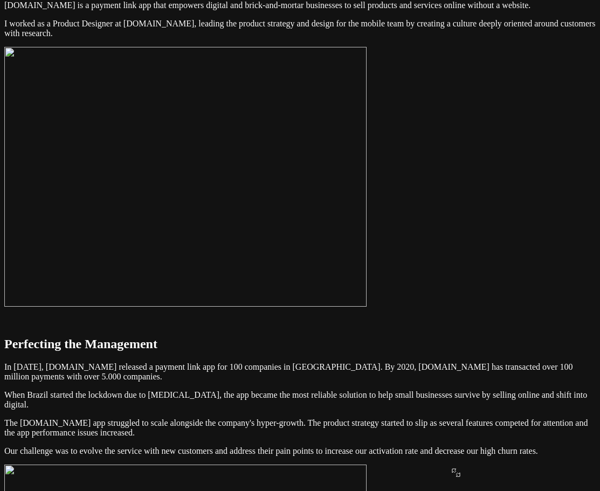
click at [366, 164] on img at bounding box center [185, 177] width 362 height 260
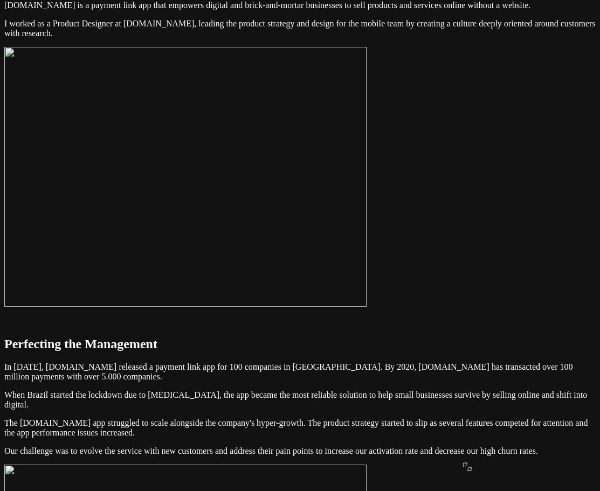
click at [366, 158] on img at bounding box center [185, 177] width 362 height 260
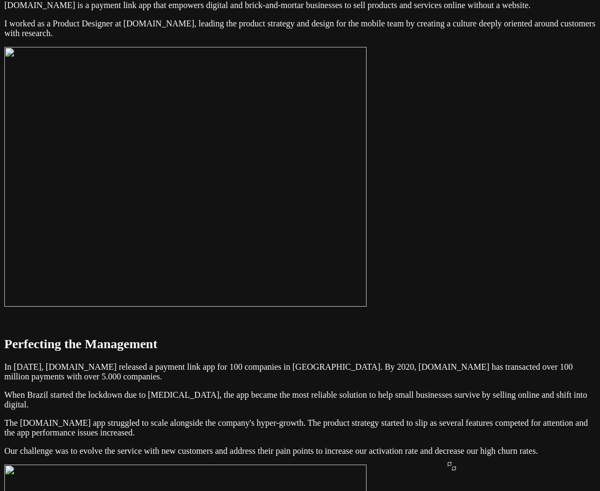
click at [366, 157] on img at bounding box center [185, 177] width 362 height 260
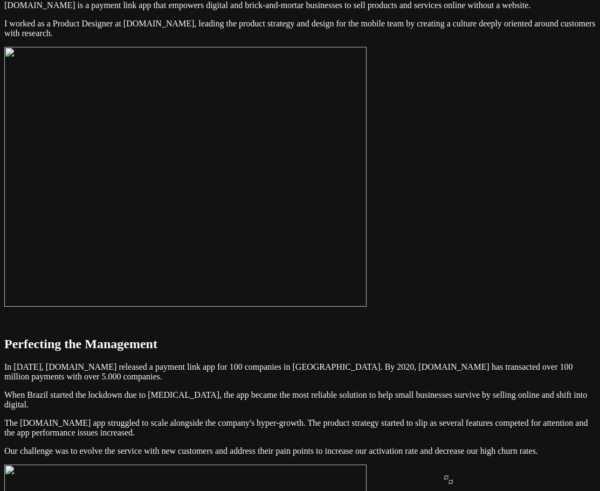
click at [366, 171] on img at bounding box center [185, 177] width 362 height 260
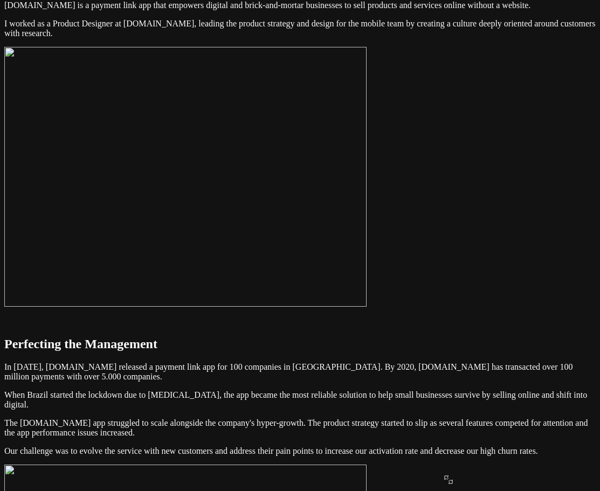
click at [366, 171] on img at bounding box center [185, 177] width 362 height 260
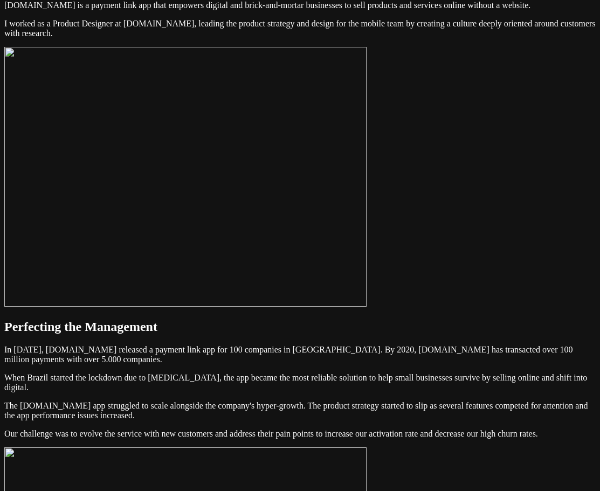
click at [366, 160] on img at bounding box center [185, 177] width 362 height 260
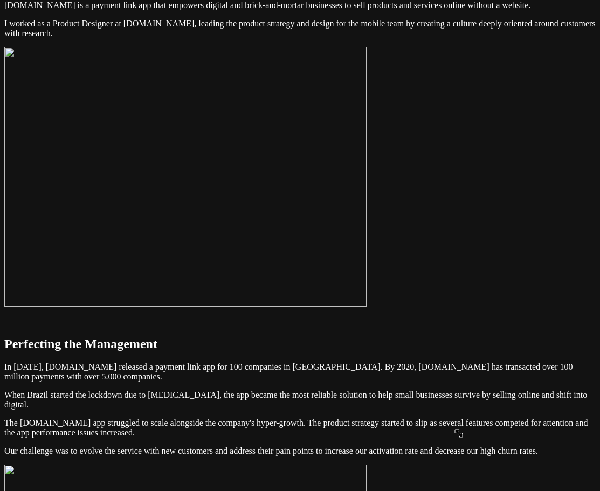
click at [366, 124] on img at bounding box center [185, 177] width 362 height 260
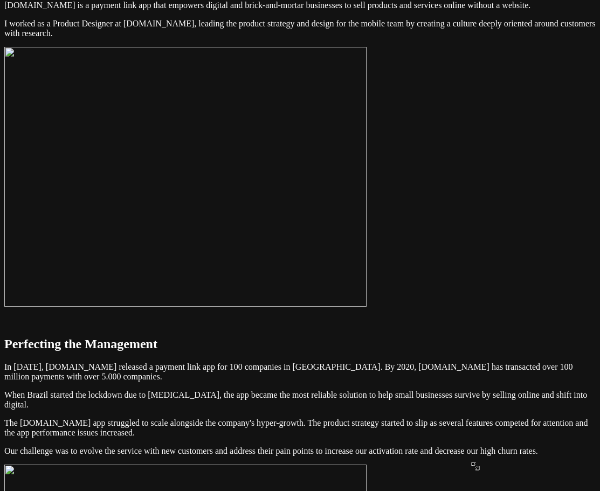
click at [366, 157] on img at bounding box center [185, 177] width 362 height 260
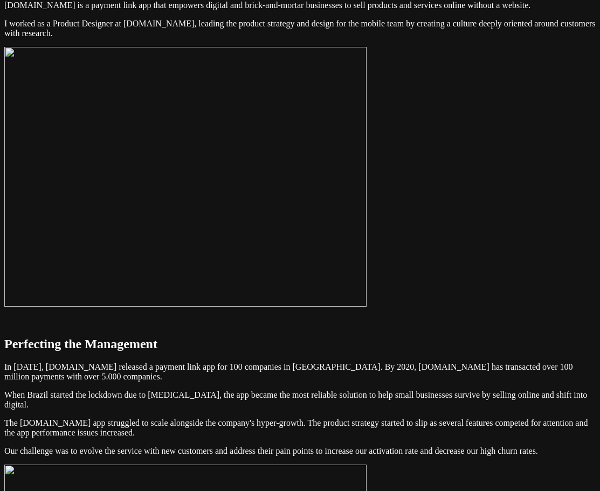
click at [366, 193] on img at bounding box center [185, 177] width 362 height 260
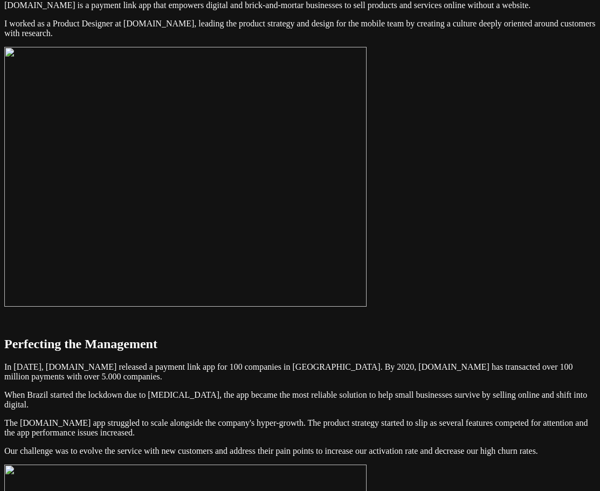
click at [366, 206] on img at bounding box center [185, 177] width 362 height 260
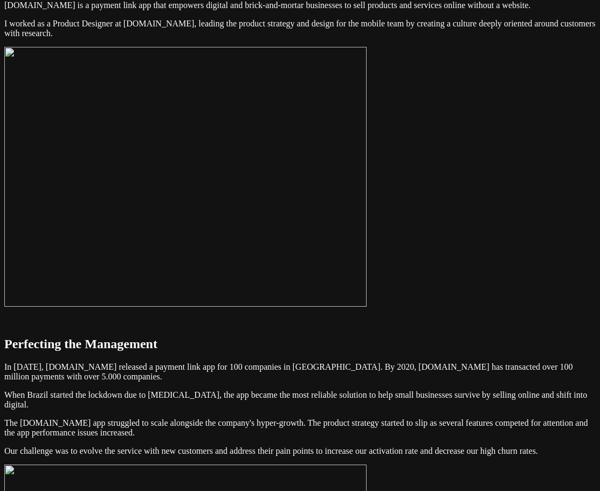
click at [366, 251] on img at bounding box center [185, 177] width 362 height 260
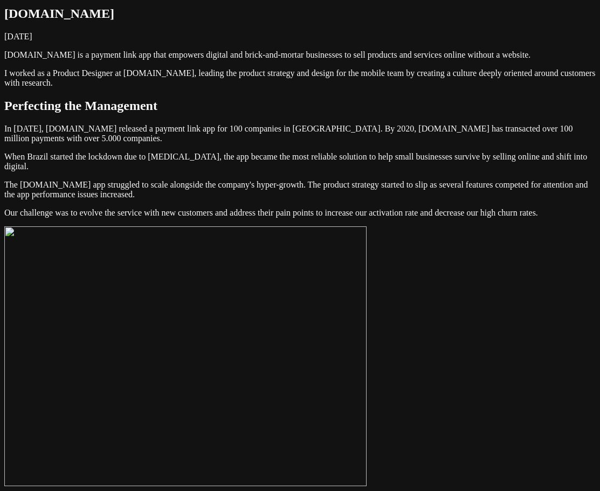
scroll to position [0, 0]
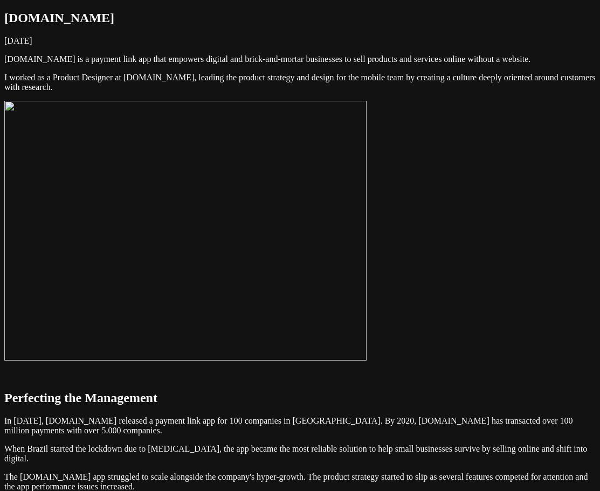
click at [366, 268] on img at bounding box center [185, 231] width 362 height 260
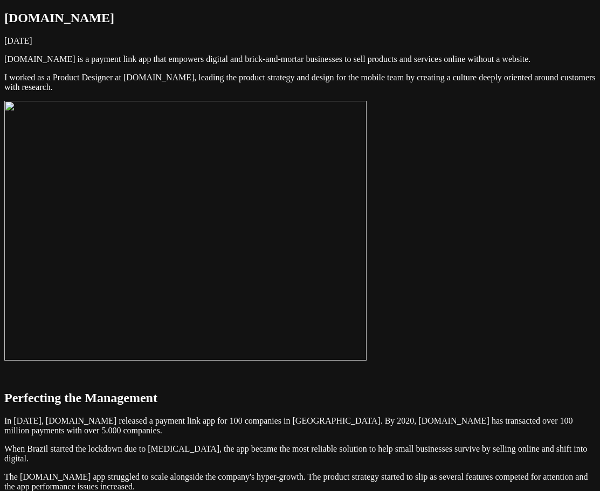
click at [366, 214] on img at bounding box center [185, 231] width 362 height 260
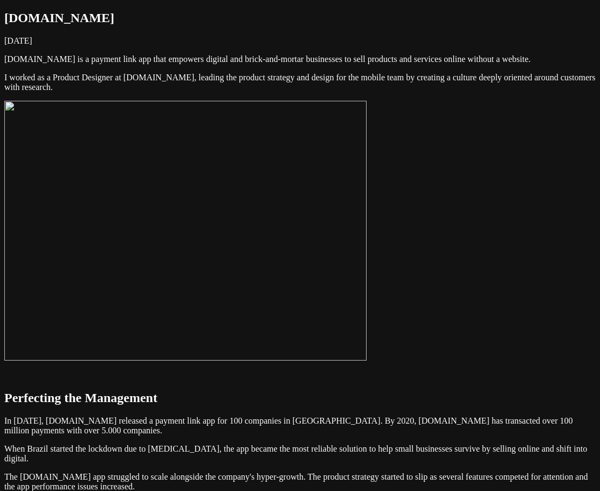
click at [366, 225] on img at bounding box center [185, 231] width 362 height 260
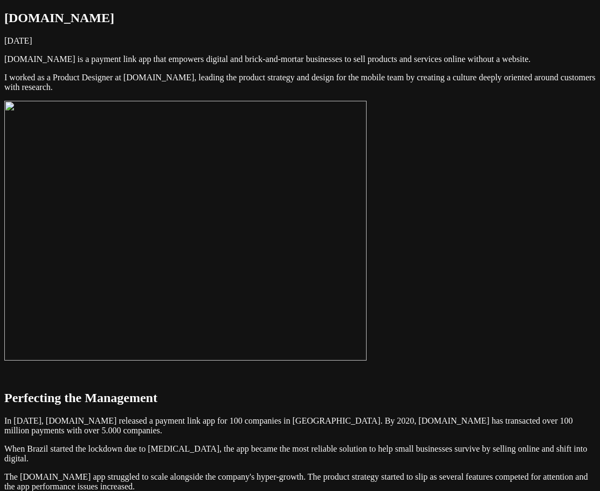
click at [366, 206] on img at bounding box center [185, 231] width 362 height 260
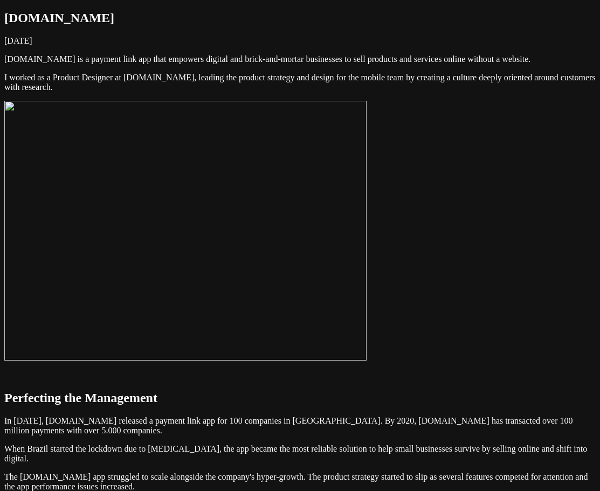
click at [366, 206] on img at bounding box center [185, 231] width 362 height 260
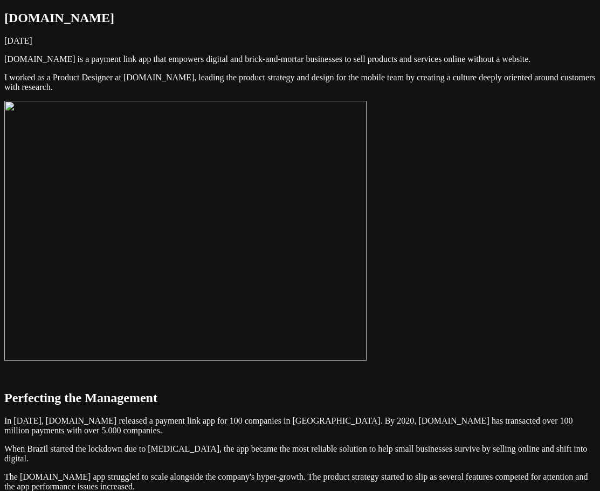
click at [366, 229] on img at bounding box center [185, 231] width 362 height 260
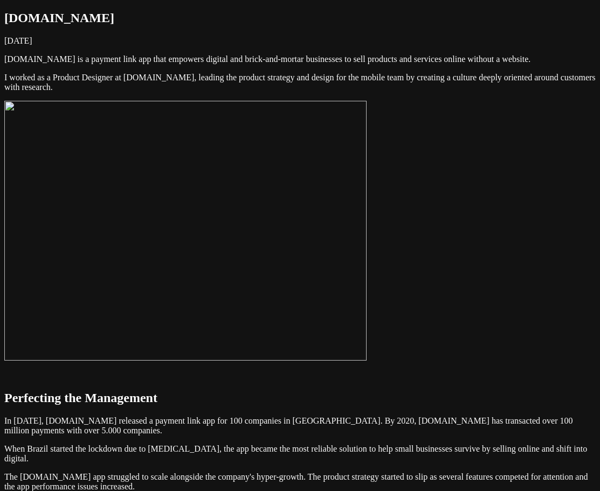
click at [366, 239] on img at bounding box center [185, 231] width 362 height 260
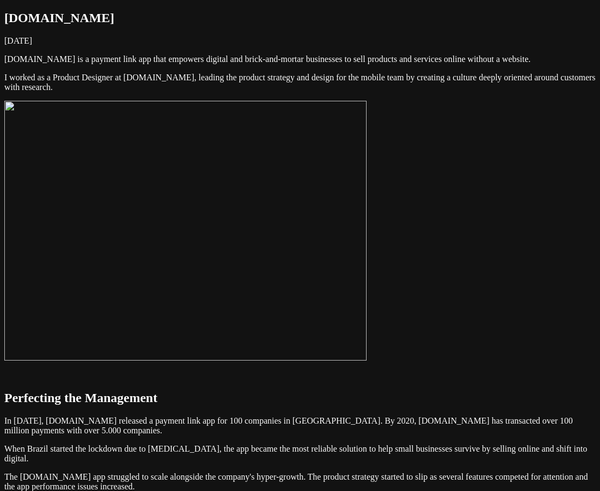
click at [366, 218] on img at bounding box center [185, 231] width 362 height 260
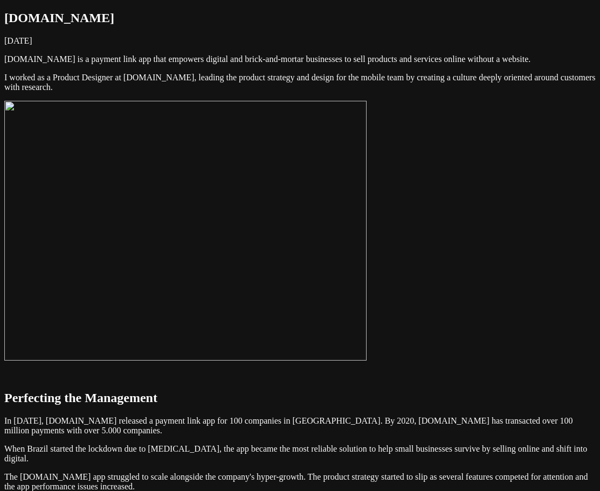
click at [366, 203] on img at bounding box center [185, 231] width 362 height 260
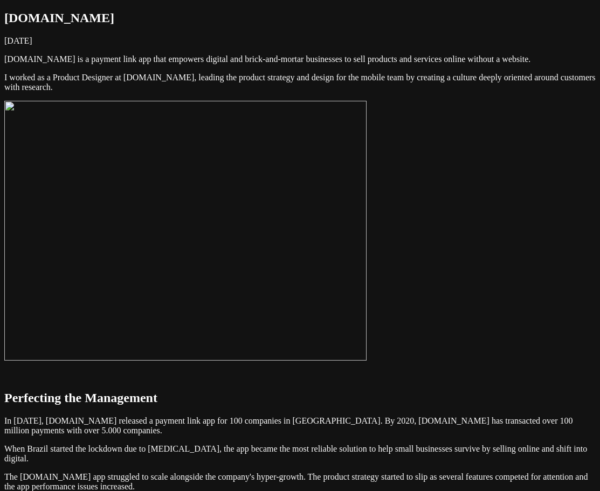
click at [366, 281] on img at bounding box center [185, 231] width 362 height 260
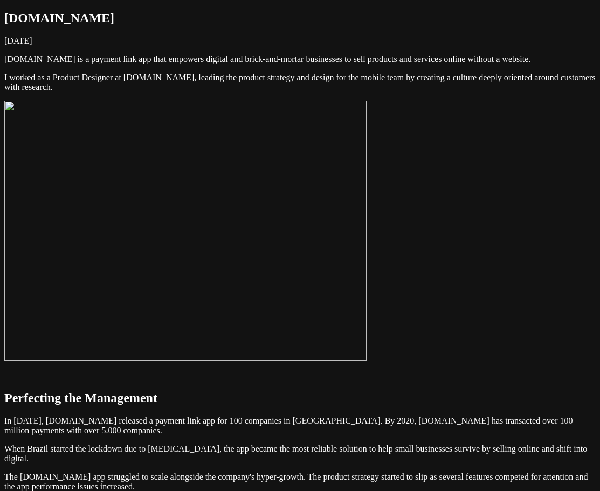
click at [366, 245] on img at bounding box center [185, 231] width 362 height 260
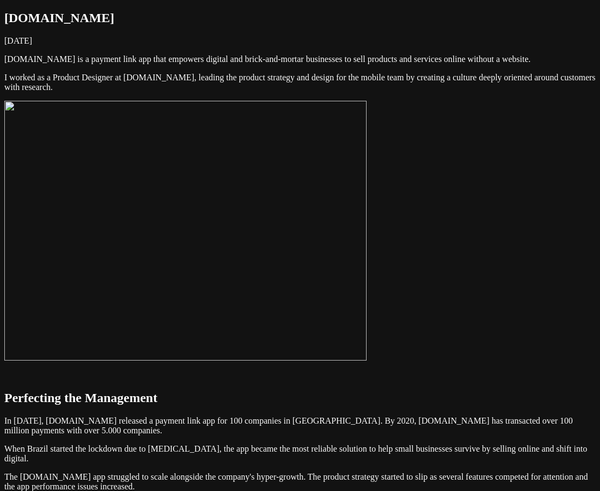
click at [366, 256] on img at bounding box center [185, 231] width 362 height 260
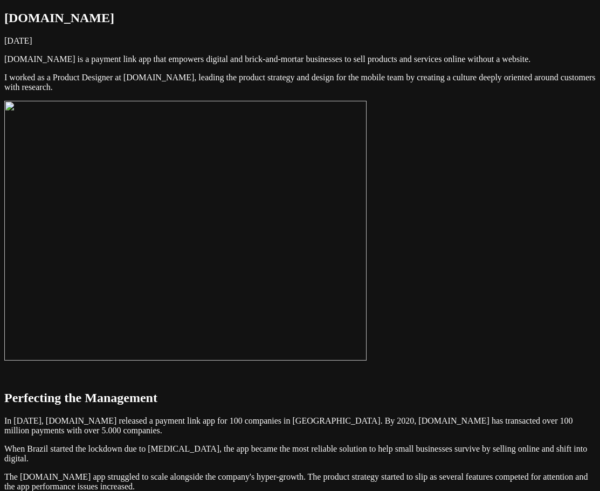
click at [366, 268] on img at bounding box center [185, 231] width 362 height 260
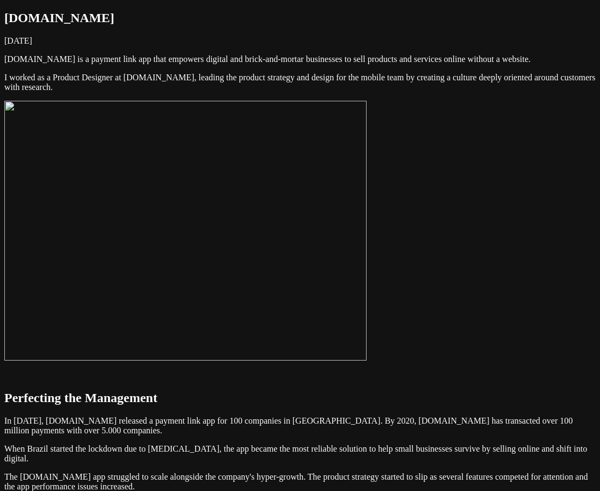
click at [366, 267] on img at bounding box center [185, 231] width 362 height 260
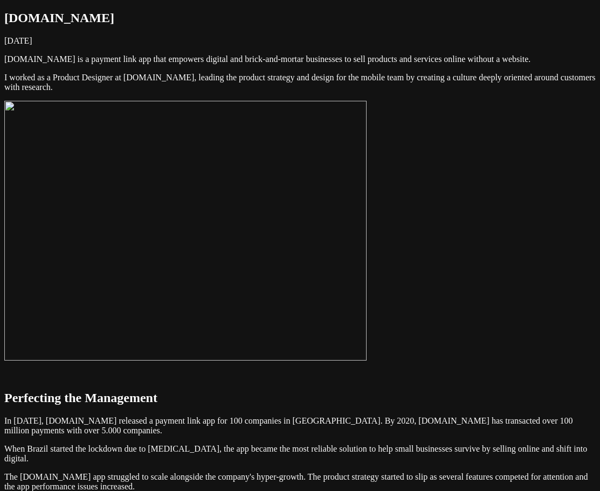
click at [366, 274] on img at bounding box center [185, 231] width 362 height 260
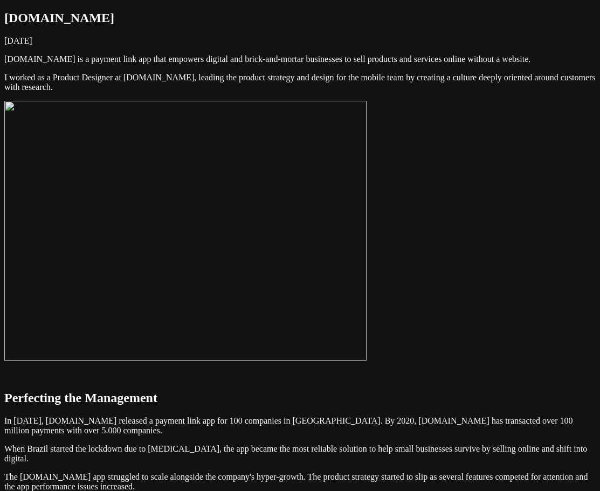
click at [366, 218] on img at bounding box center [185, 231] width 362 height 260
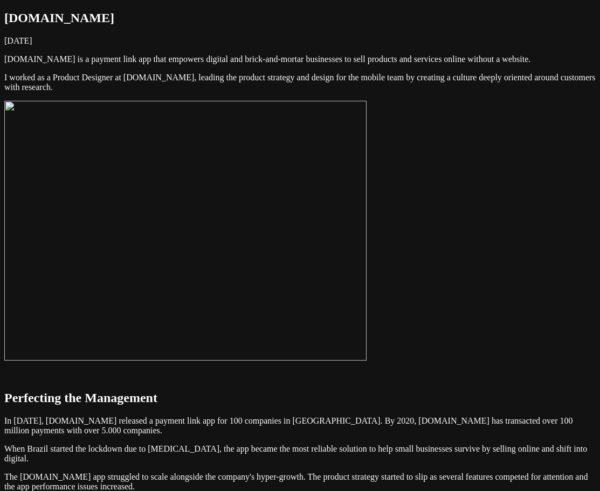
click at [366, 262] on img at bounding box center [185, 231] width 362 height 260
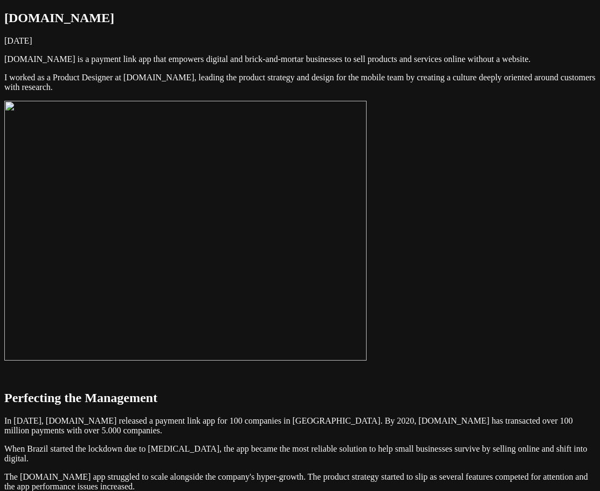
click at [366, 278] on img at bounding box center [185, 231] width 362 height 260
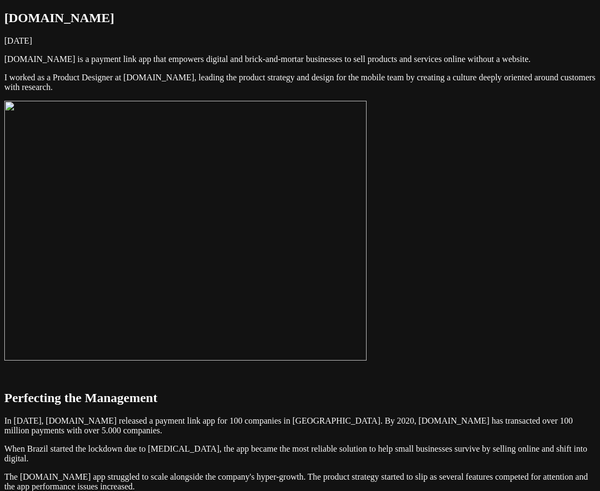
click at [366, 283] on img at bounding box center [185, 231] width 362 height 260
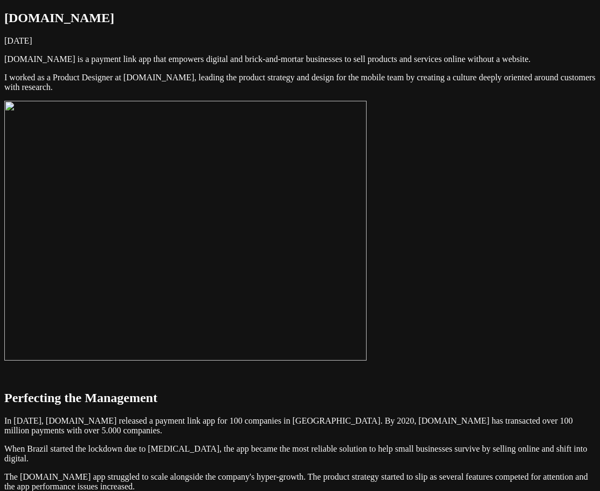
click at [364, 288] on img at bounding box center [185, 231] width 362 height 260
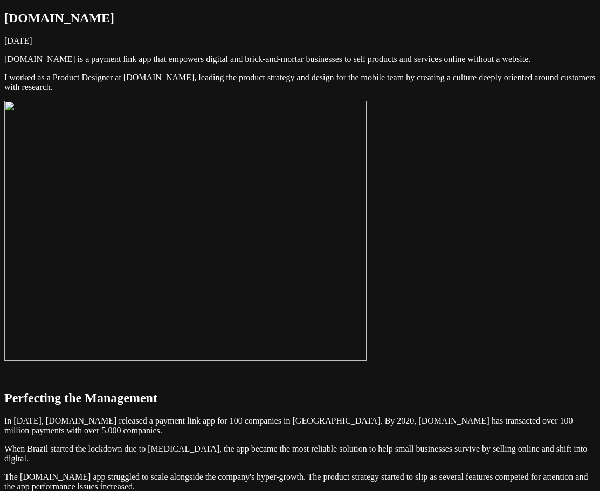
click at [366, 258] on img at bounding box center [185, 231] width 362 height 260
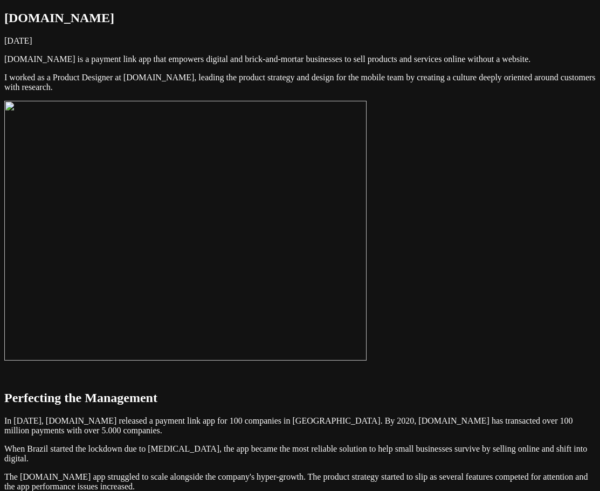
click at [363, 267] on img at bounding box center [185, 231] width 362 height 260
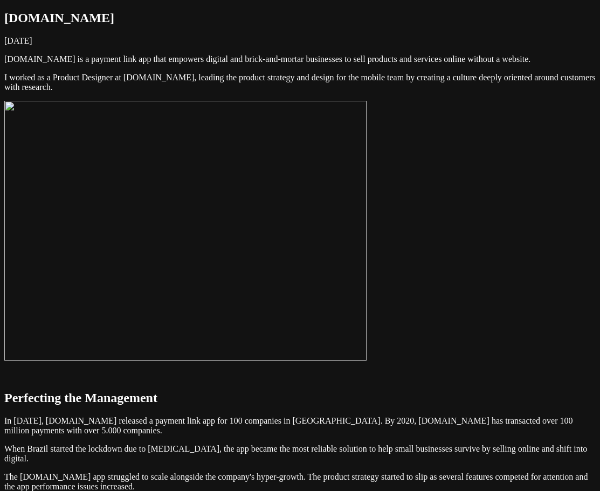
click at [366, 282] on img at bounding box center [185, 231] width 362 height 260
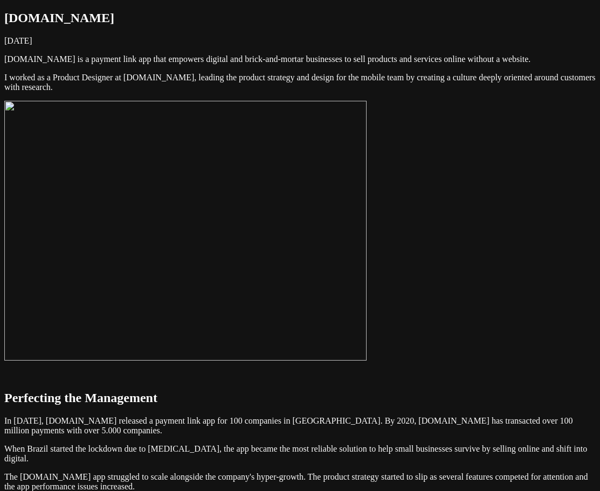
click at [366, 282] on img at bounding box center [185, 231] width 362 height 260
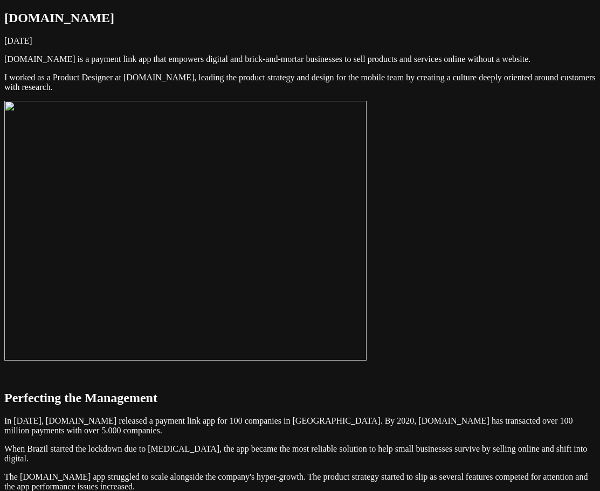
click at [366, 227] on img at bounding box center [185, 231] width 362 height 260
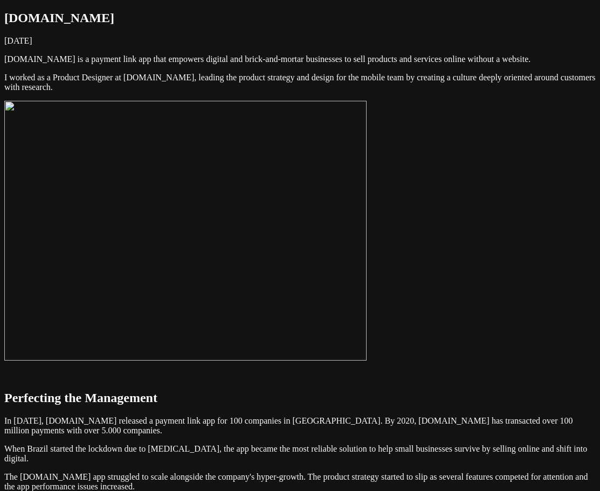
click at [366, 244] on img at bounding box center [185, 231] width 362 height 260
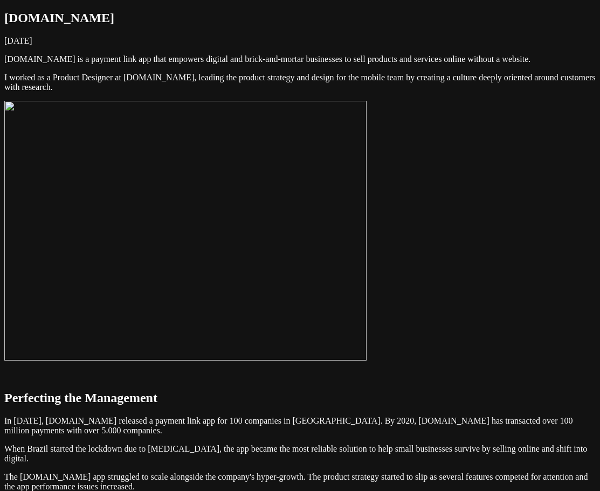
click at [366, 220] on img at bounding box center [185, 231] width 362 height 260
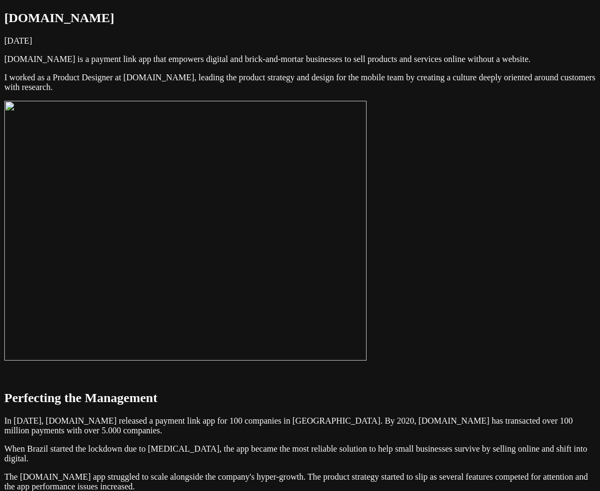
click at [366, 226] on img at bounding box center [185, 231] width 362 height 260
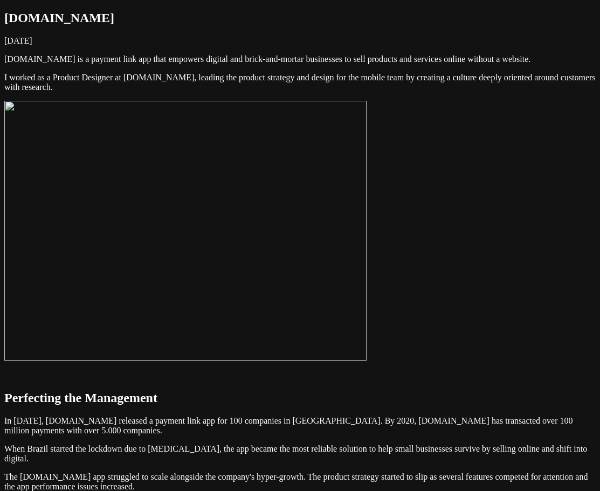
click at [366, 225] on img at bounding box center [185, 231] width 362 height 260
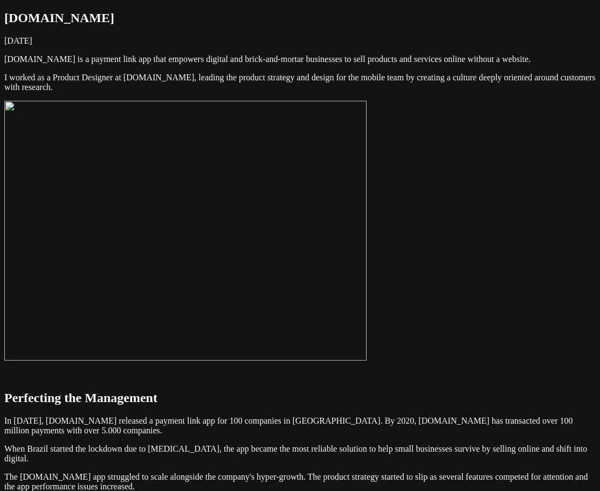
click at [366, 225] on img at bounding box center [185, 231] width 362 height 260
